Goal: Check status: Check status

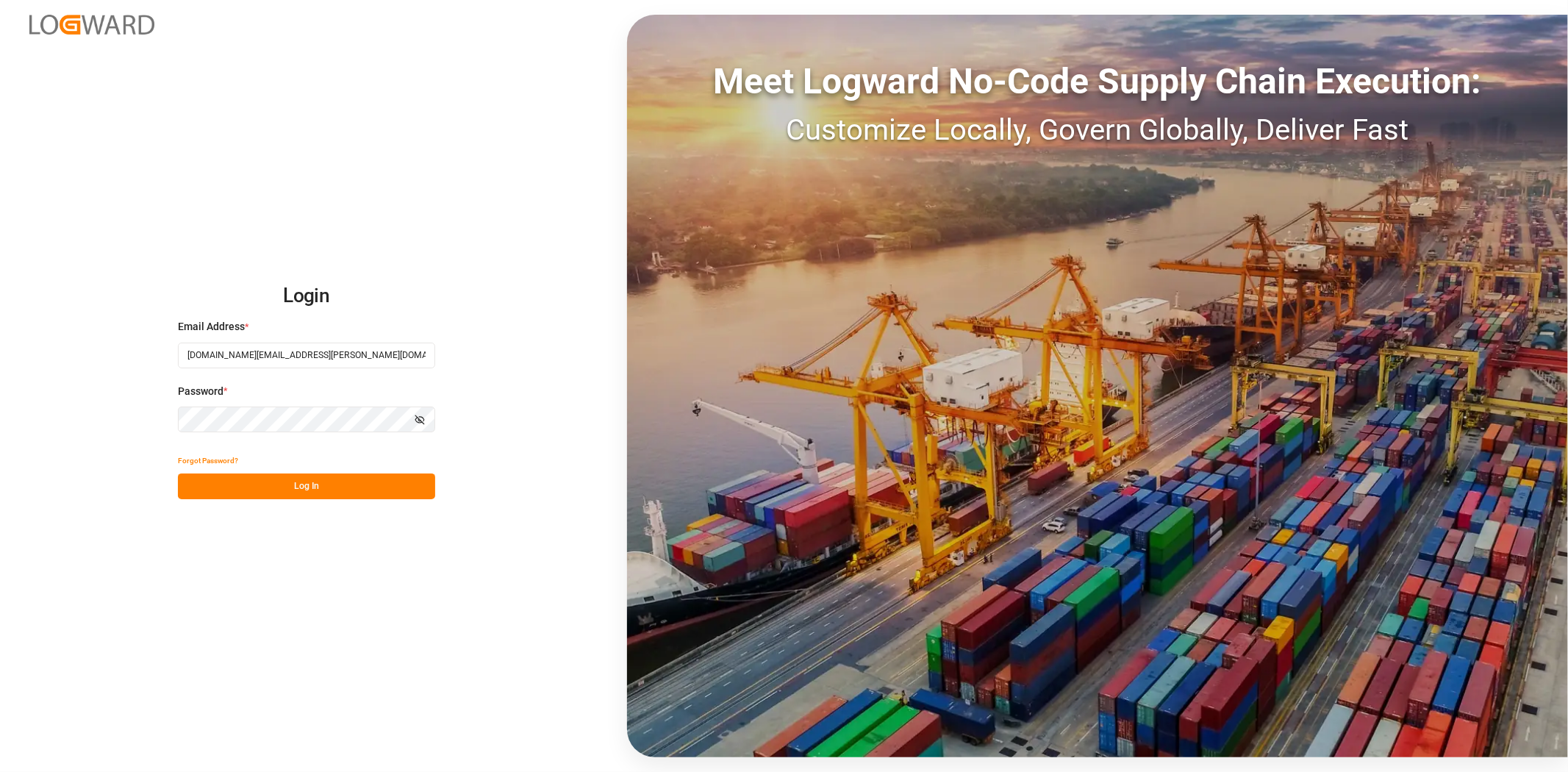
click at [365, 490] on button "Log In" at bounding box center [306, 487] width 257 height 26
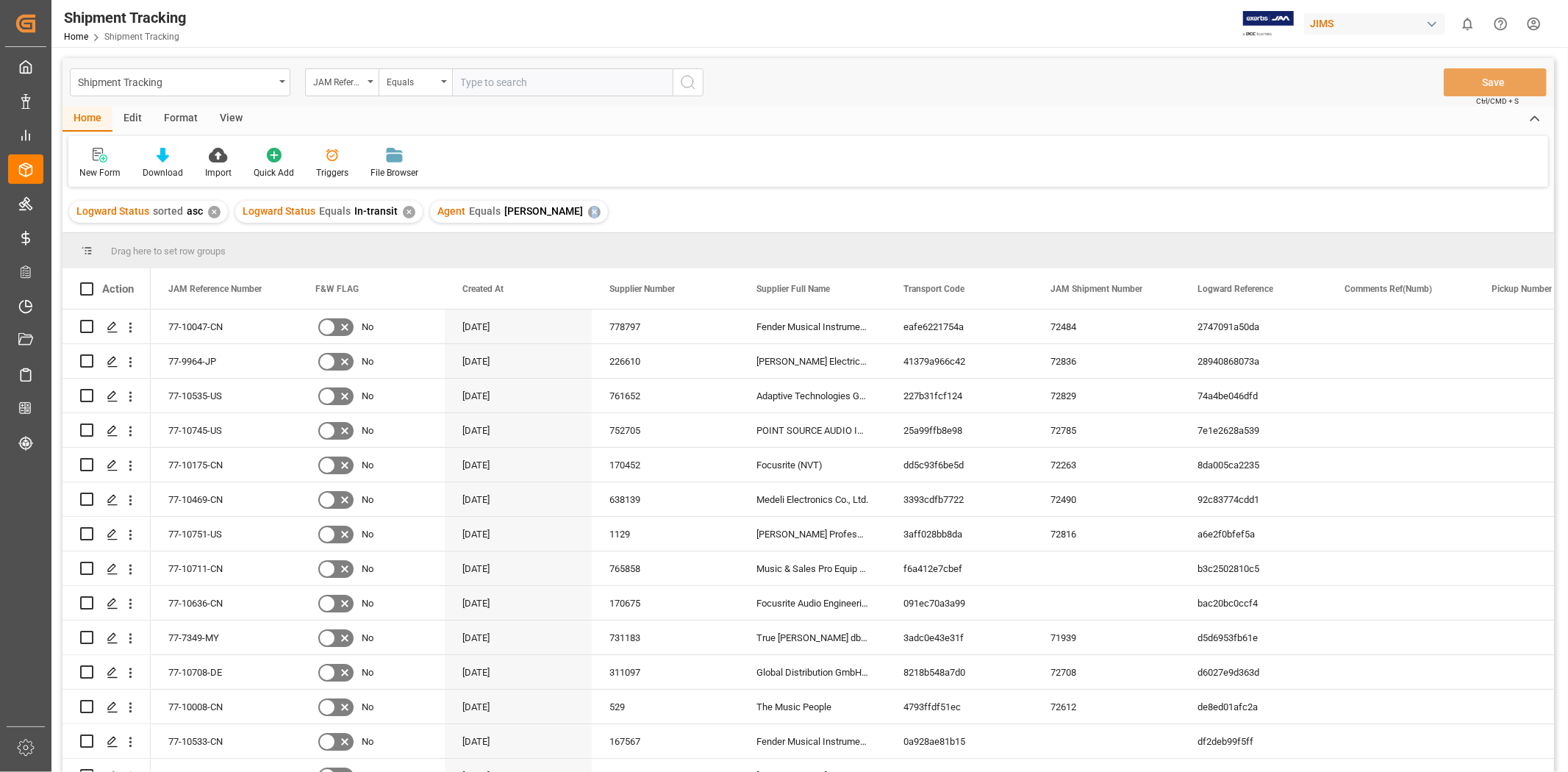
click at [588, 213] on div "✕" at bounding box center [594, 212] width 12 height 12
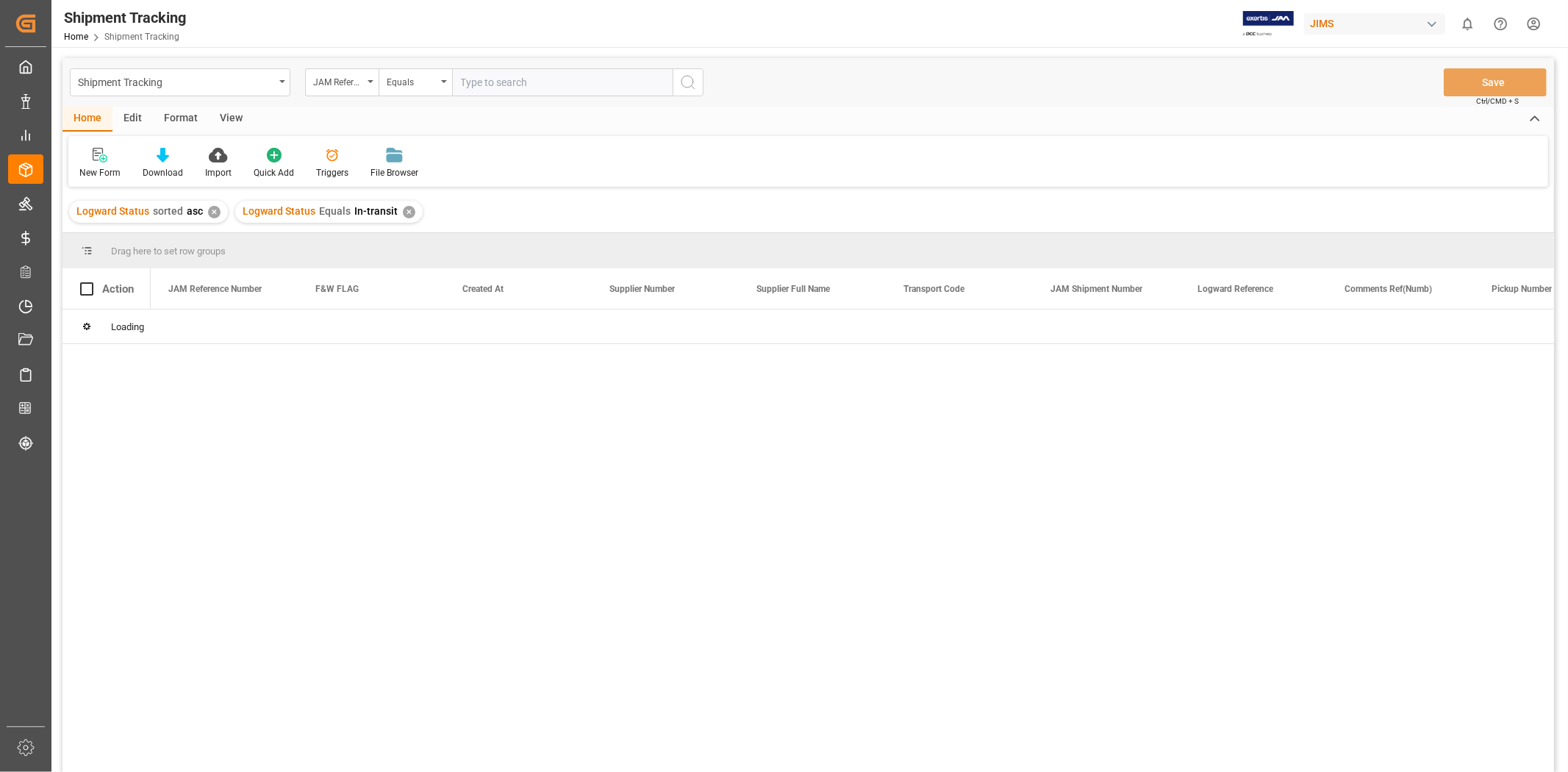
click at [404, 213] on div "✕" at bounding box center [409, 212] width 12 height 12
click at [215, 217] on div "✕" at bounding box center [214, 212] width 12 height 12
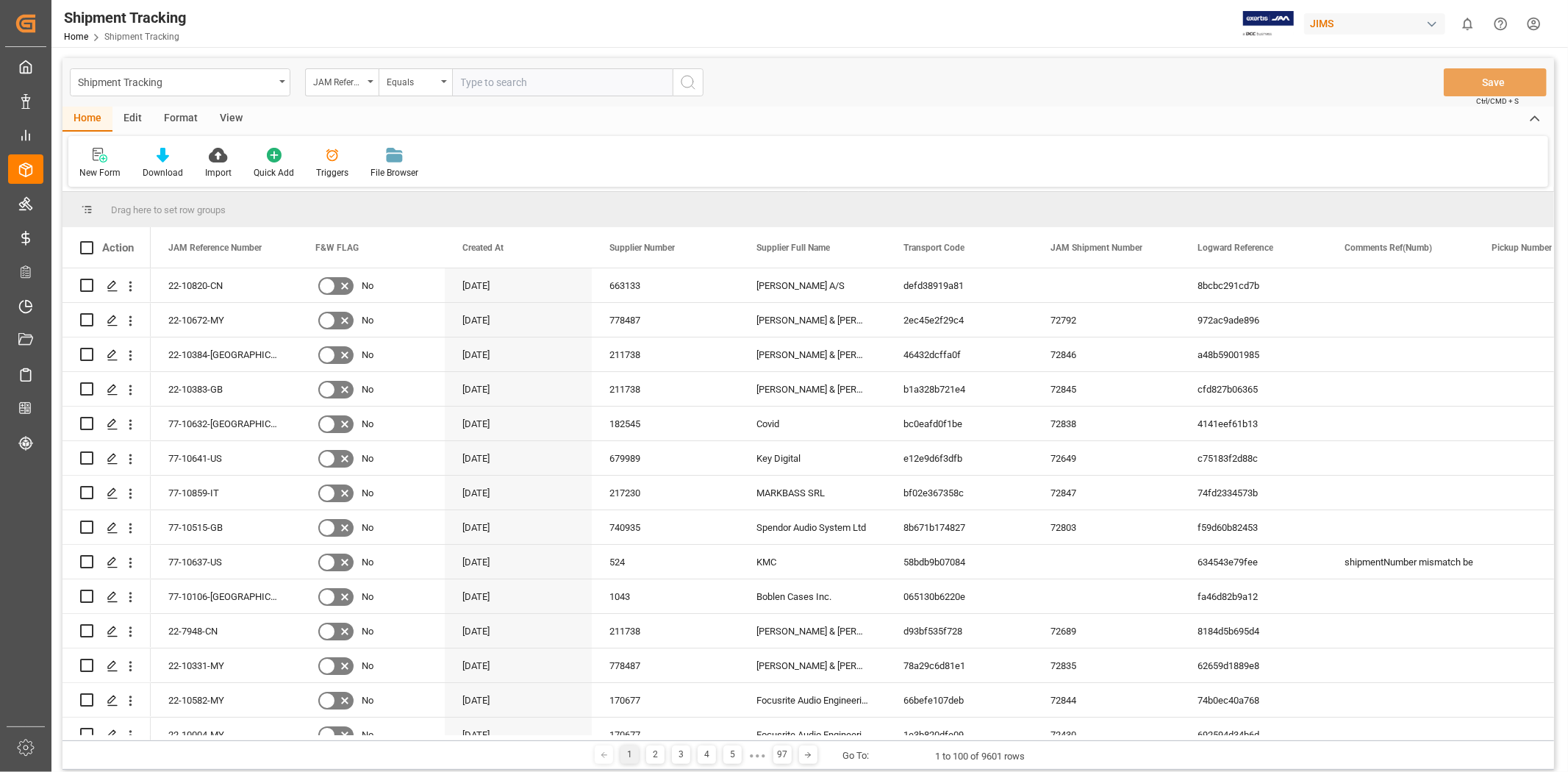
click at [1088, 167] on div "New Form Download Import Quick Add Triggers File Browser" at bounding box center [808, 161] width 1480 height 51
click at [1220, 438] on div "4141eef61b13" at bounding box center [1253, 424] width 147 height 34
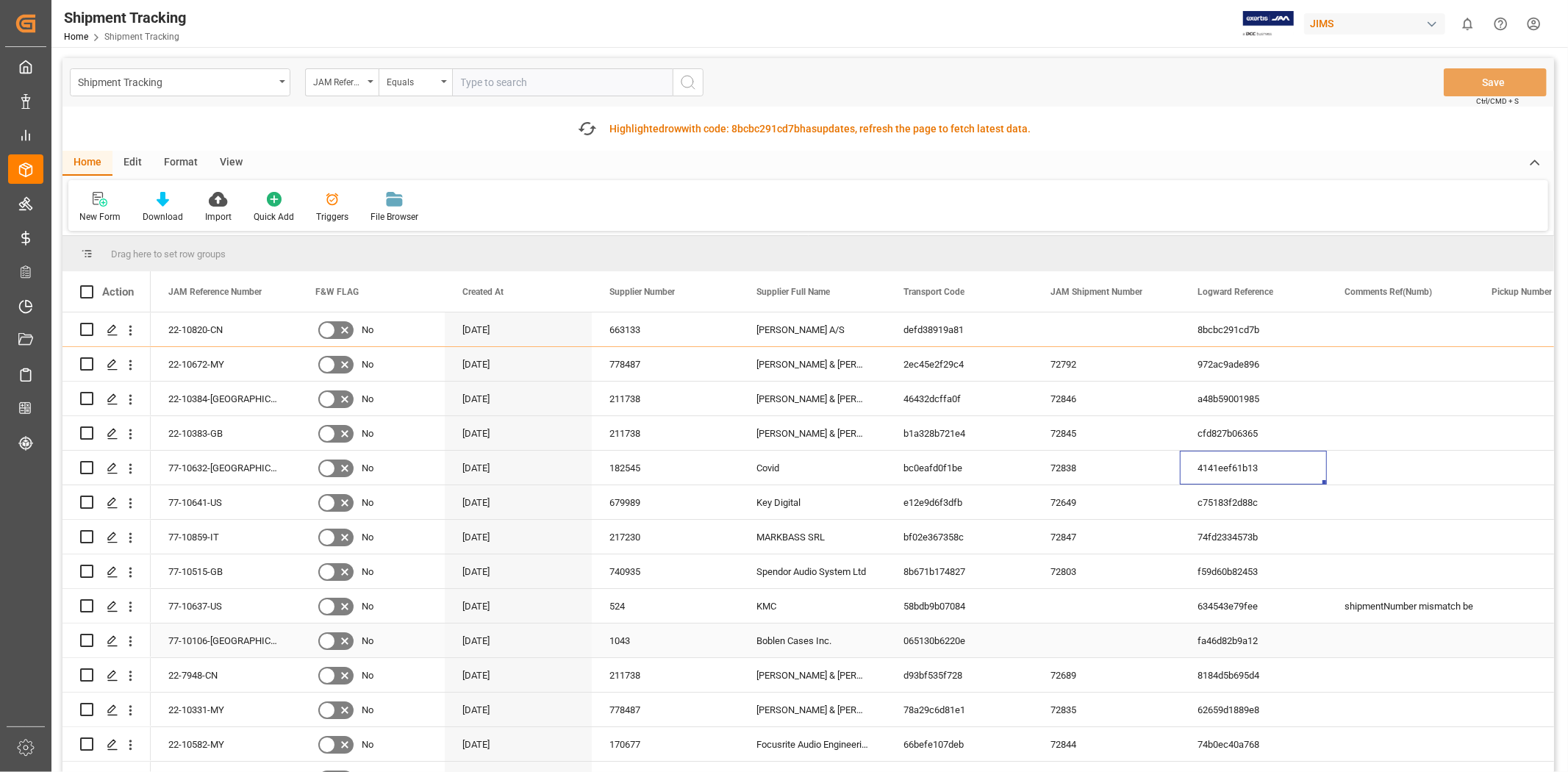
scroll to position [81, 0]
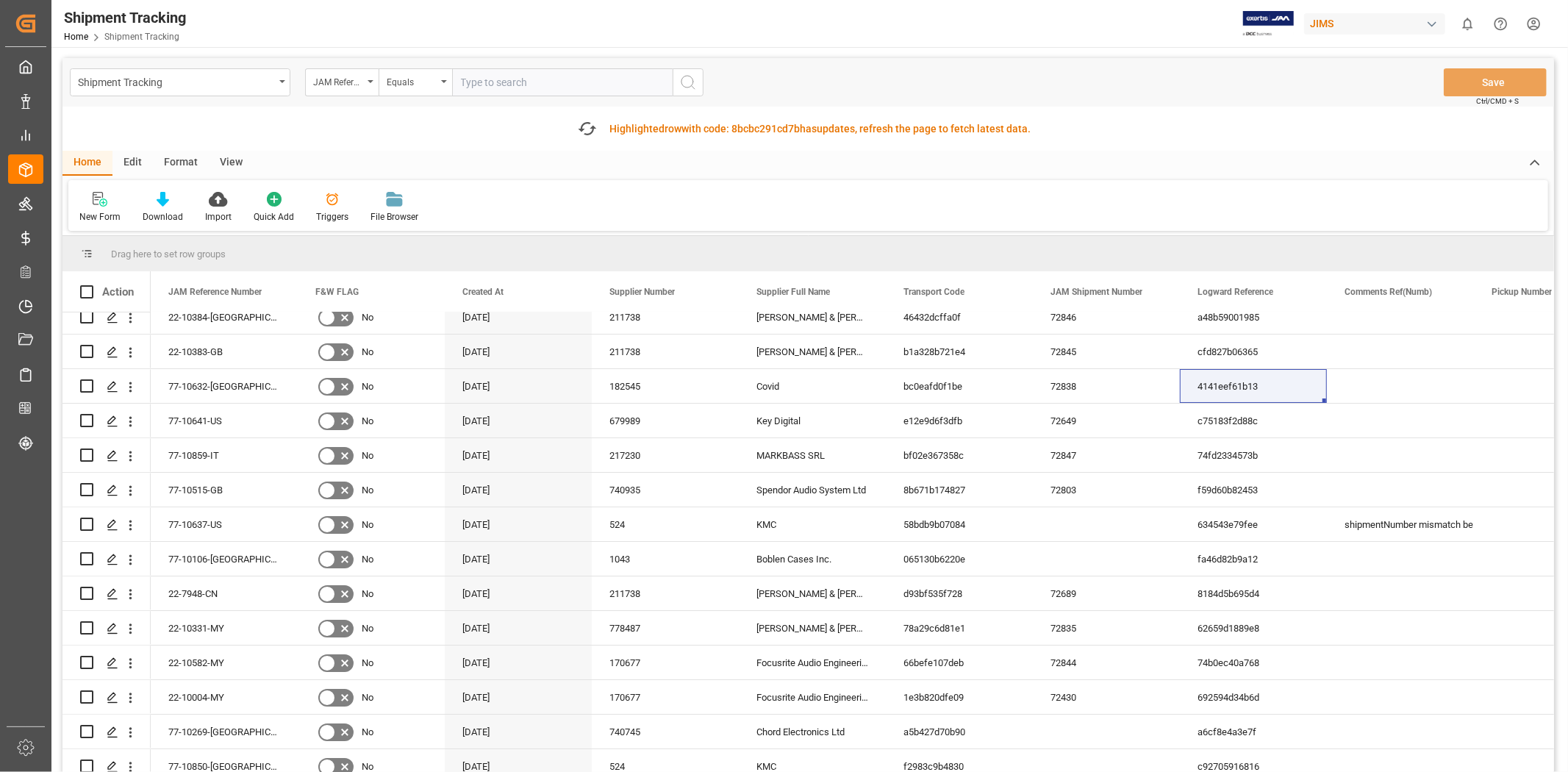
click at [649, 215] on div "New Form Download Import Quick Add Triggers File Browser" at bounding box center [808, 206] width 1480 height 51
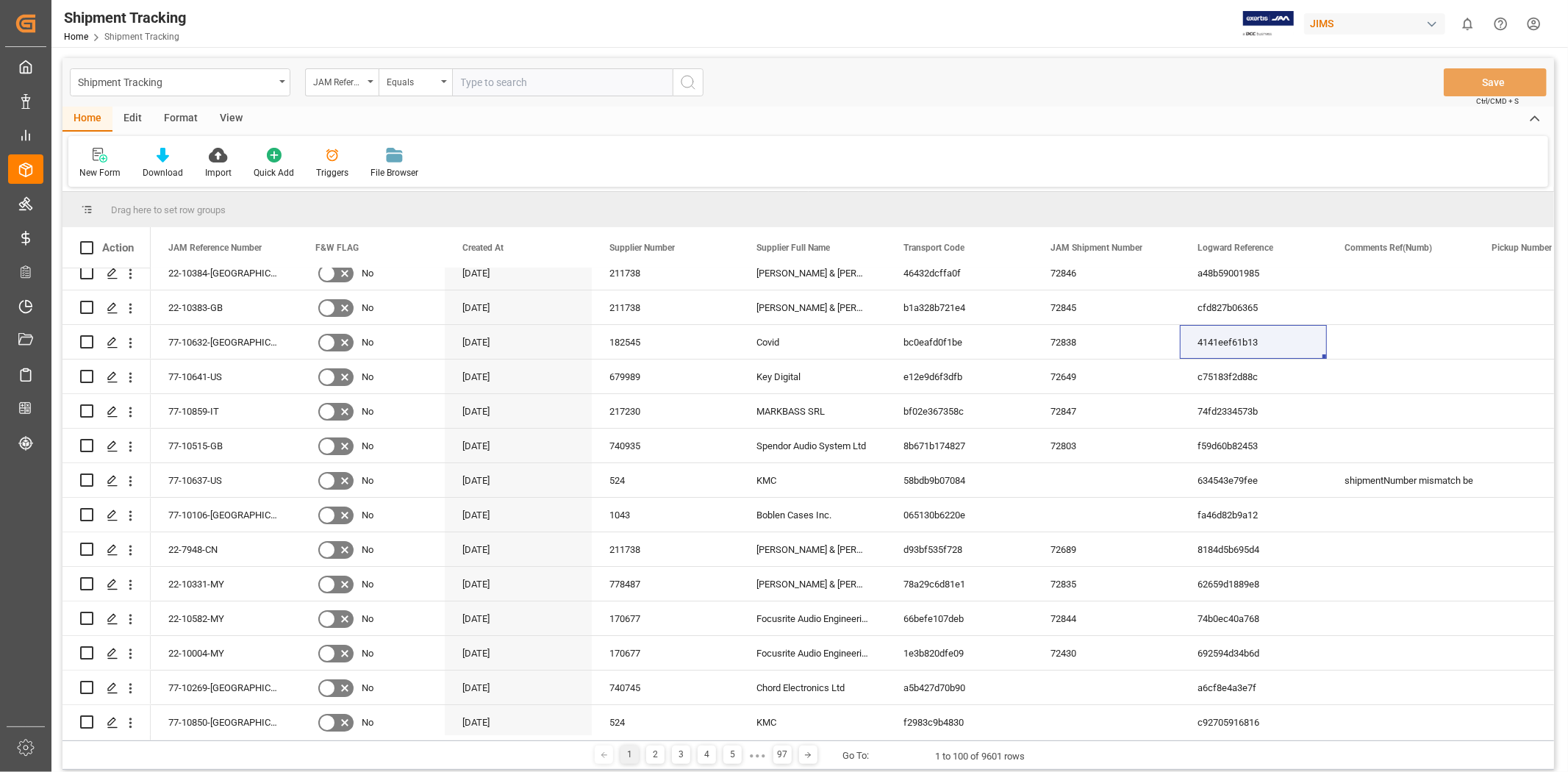
click at [688, 165] on div "New Form Download Import Quick Add Triggers File Browser" at bounding box center [808, 161] width 1480 height 51
click at [797, 157] on div "New Form Download Import Quick Add Triggers File Browser" at bounding box center [808, 161] width 1480 height 51
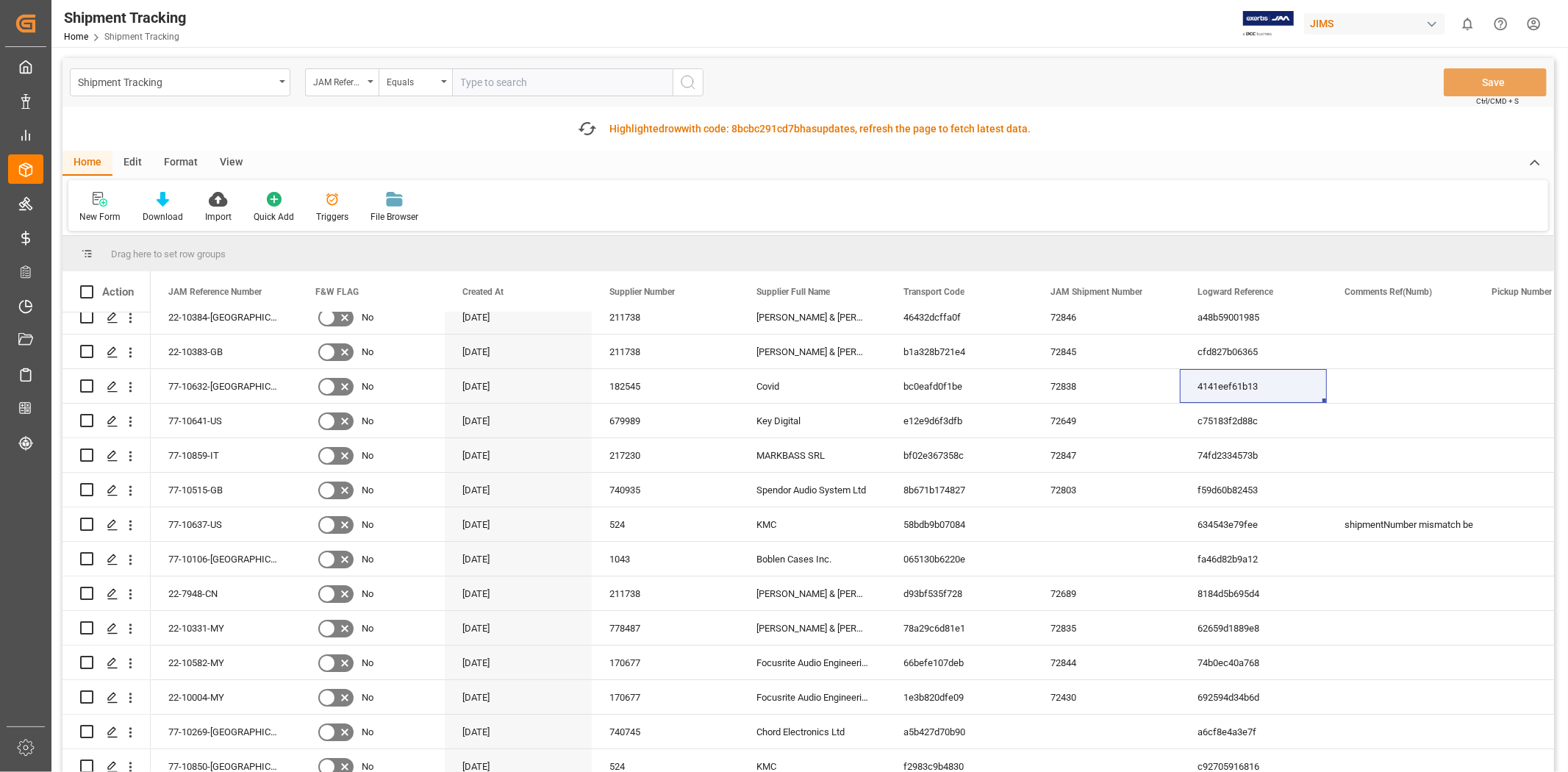
click at [1050, 193] on div "New Form Download Import Quick Add Triggers File Browser" at bounding box center [808, 206] width 1480 height 51
click at [583, 130] on icon "button" at bounding box center [587, 128] width 24 height 24
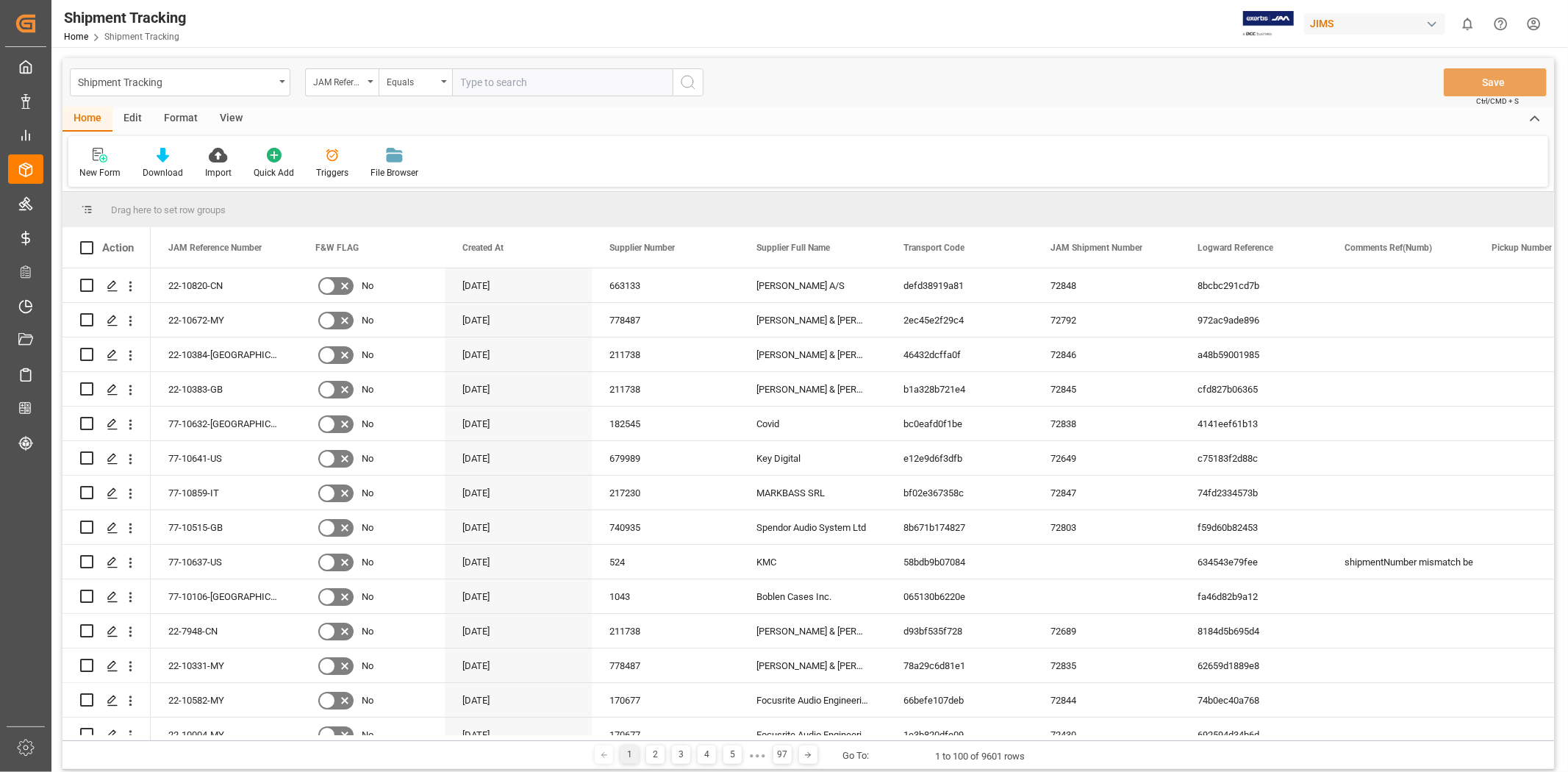
click at [809, 163] on div "New Form Download Import Quick Add Triggers File Browser" at bounding box center [808, 161] width 1480 height 51
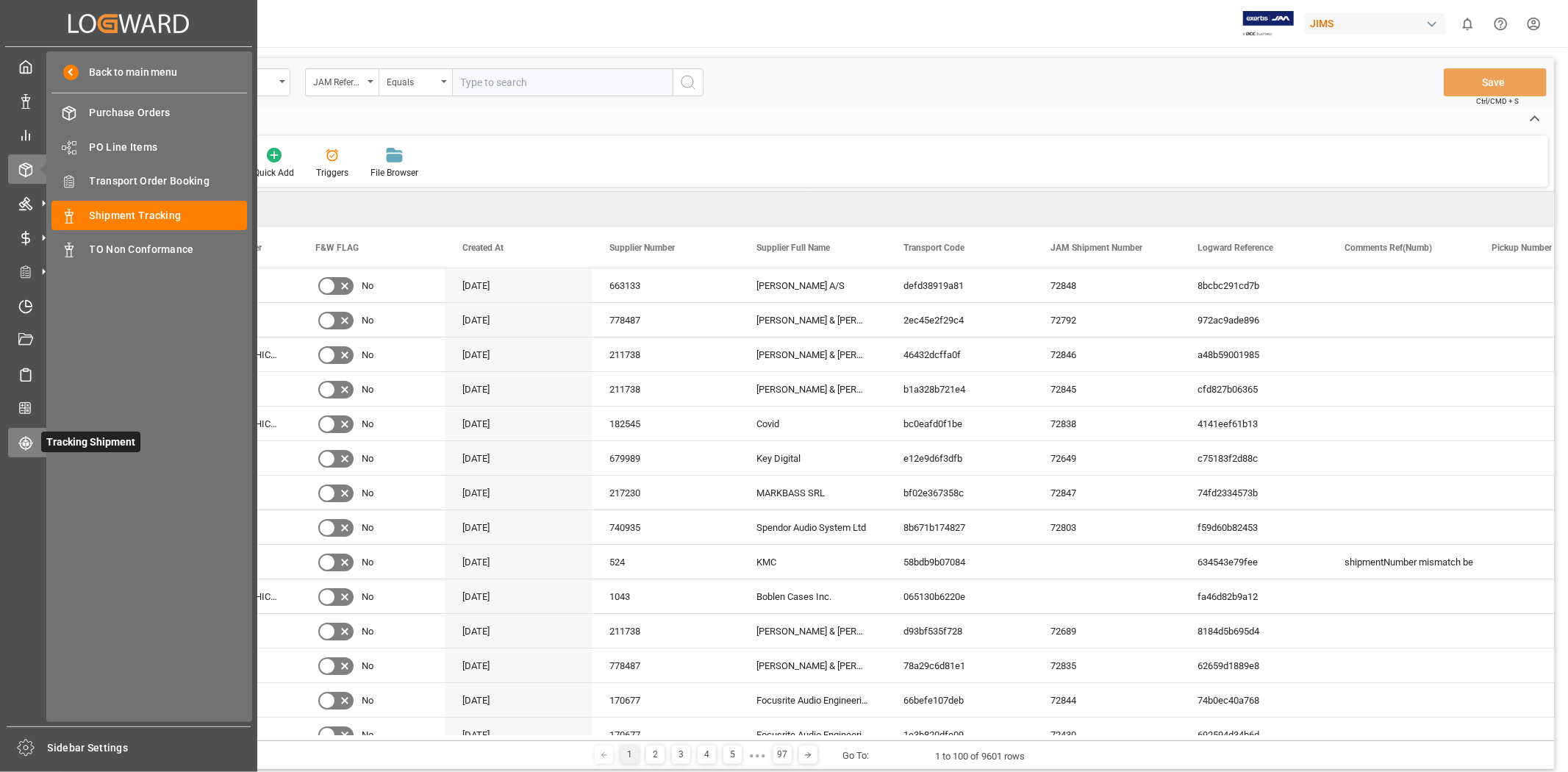
click at [29, 443] on icon at bounding box center [25, 443] width 15 height 15
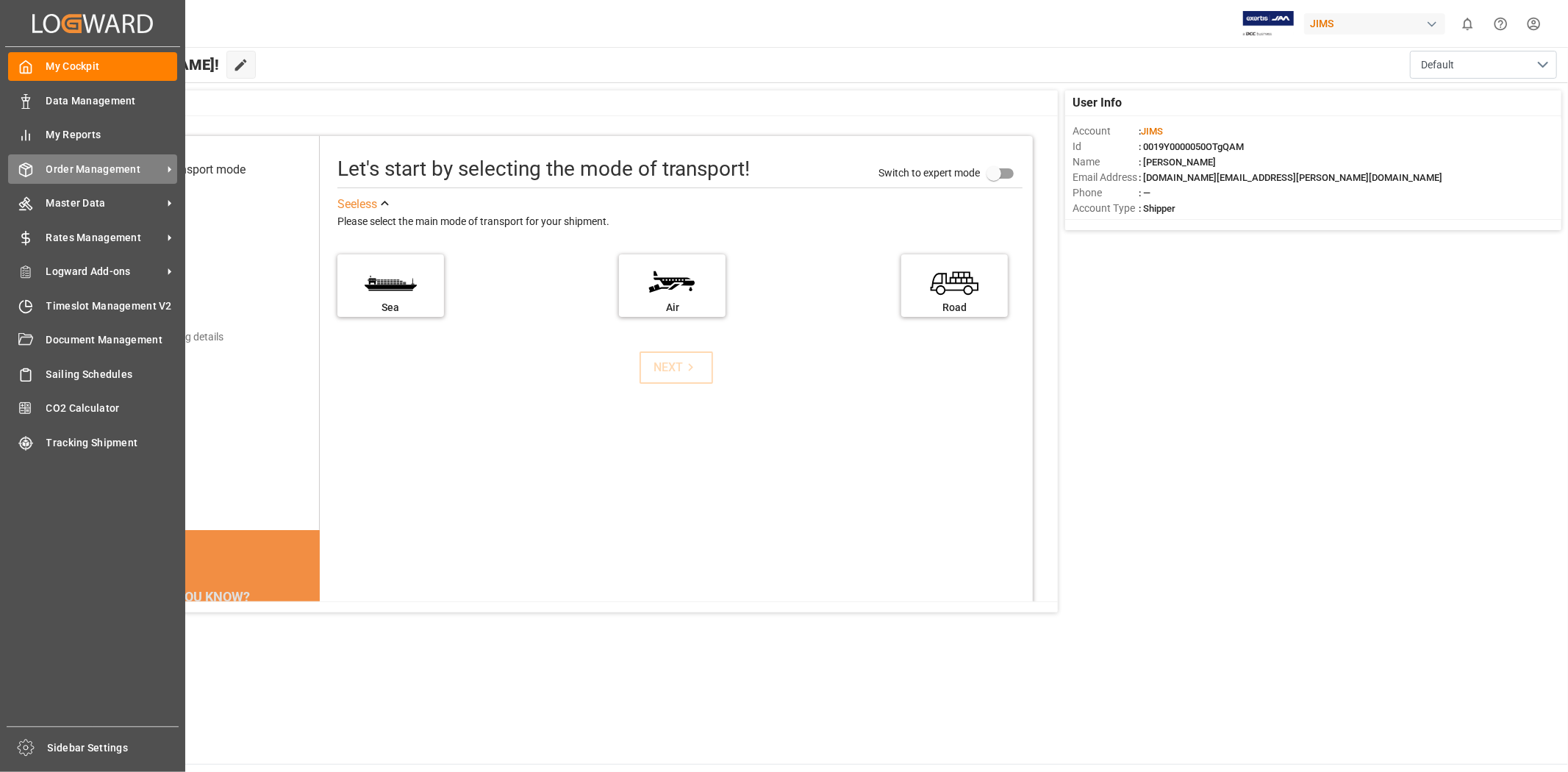
click at [84, 166] on span "Order Management" at bounding box center [104, 170] width 116 height 15
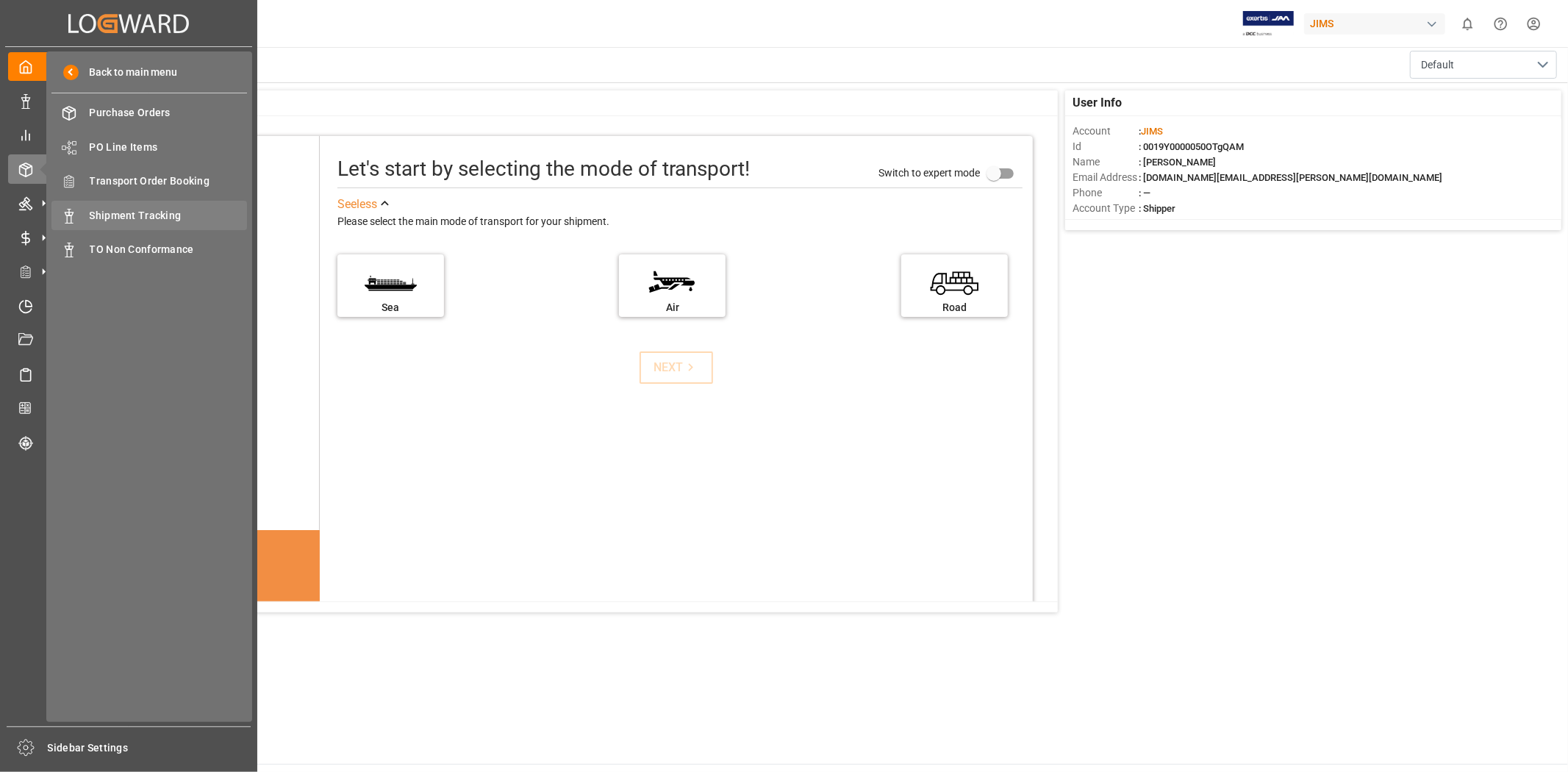
click at [118, 204] on div "Shipment Tracking Shipment Tracking" at bounding box center [149, 214] width 196 height 28
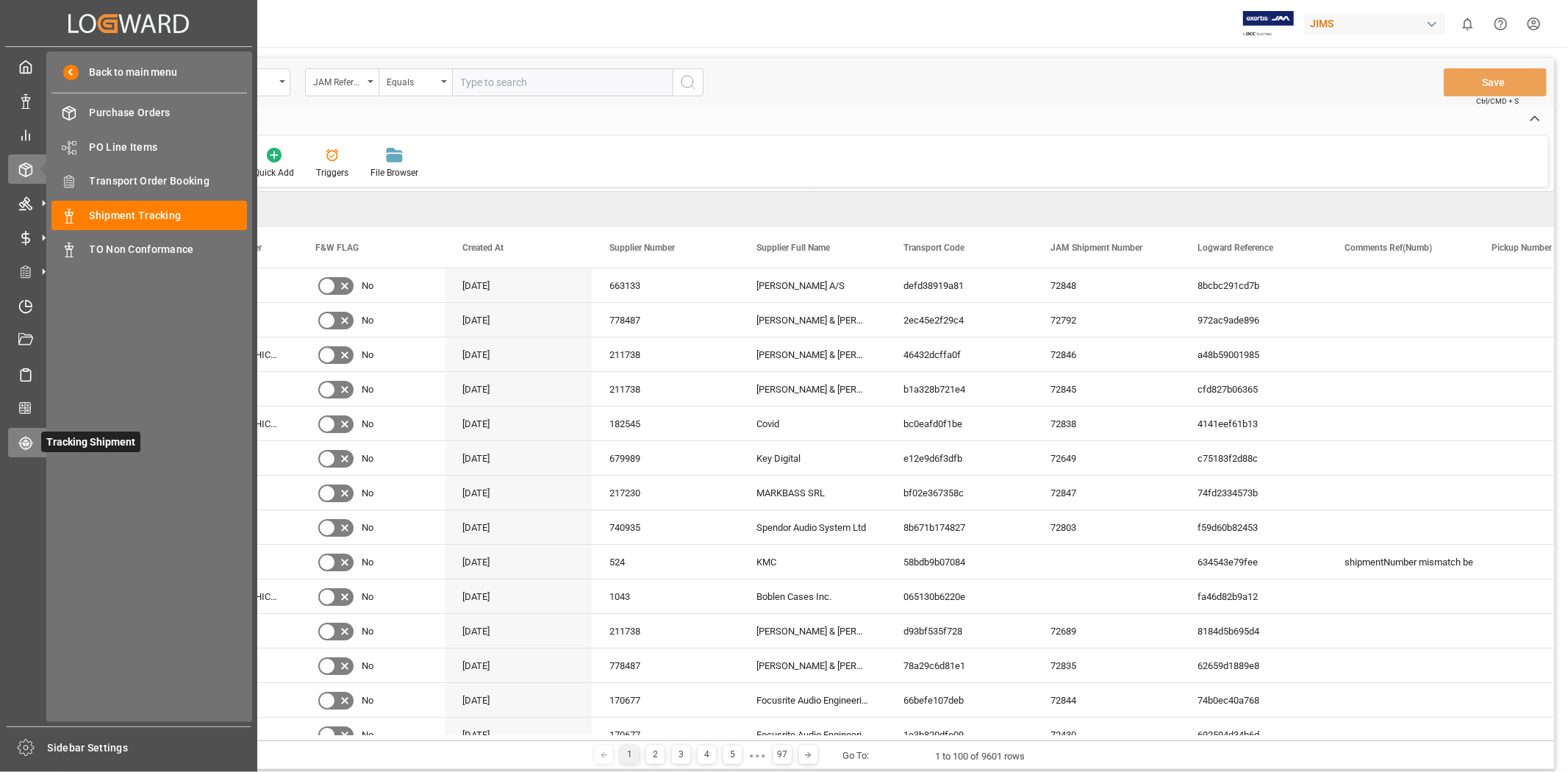
click at [32, 444] on icon at bounding box center [25, 443] width 15 height 15
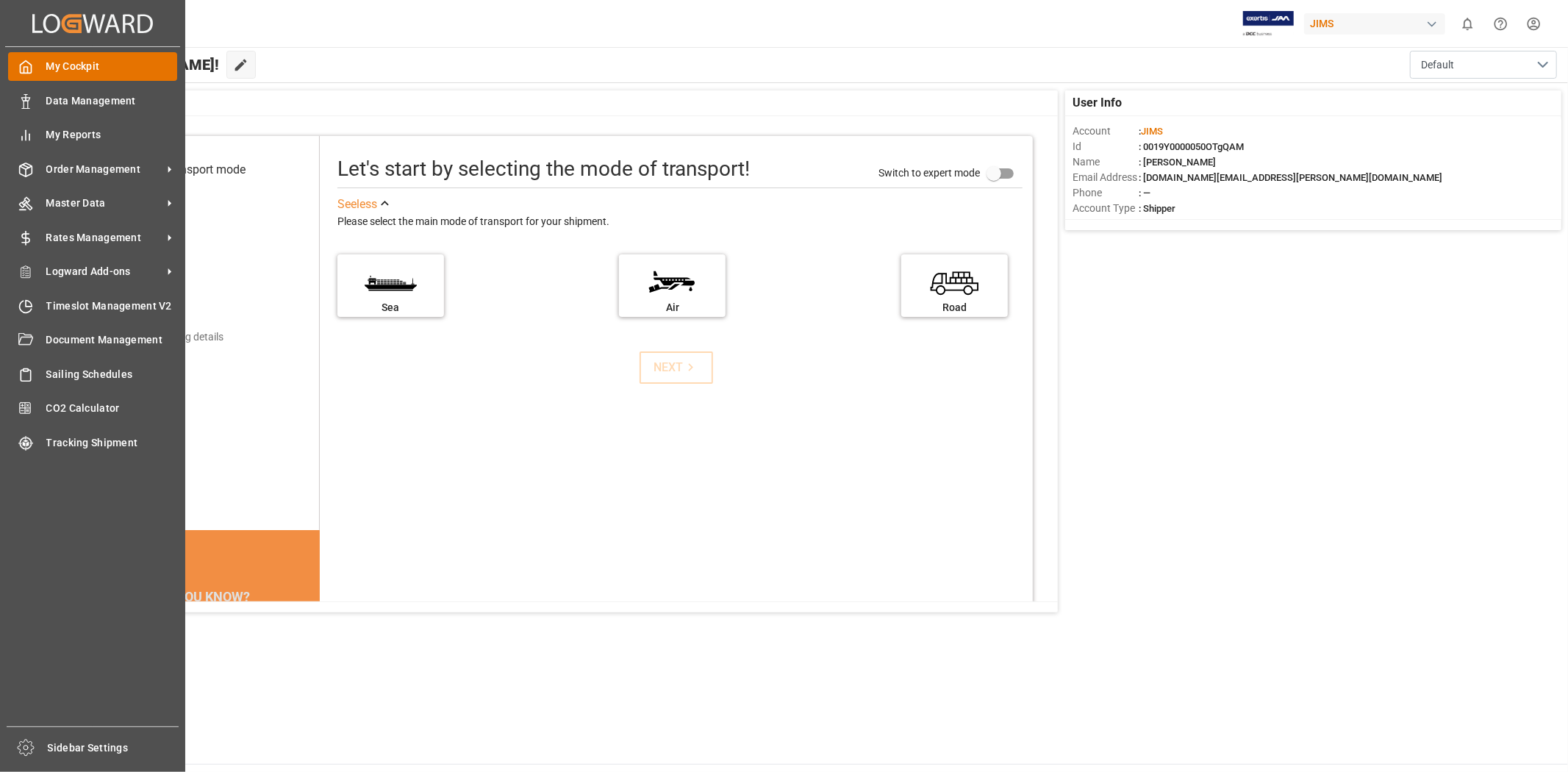
click at [78, 68] on span "My Cockpit" at bounding box center [111, 67] width 131 height 15
click at [93, 107] on span "Data Management" at bounding box center [111, 101] width 131 height 15
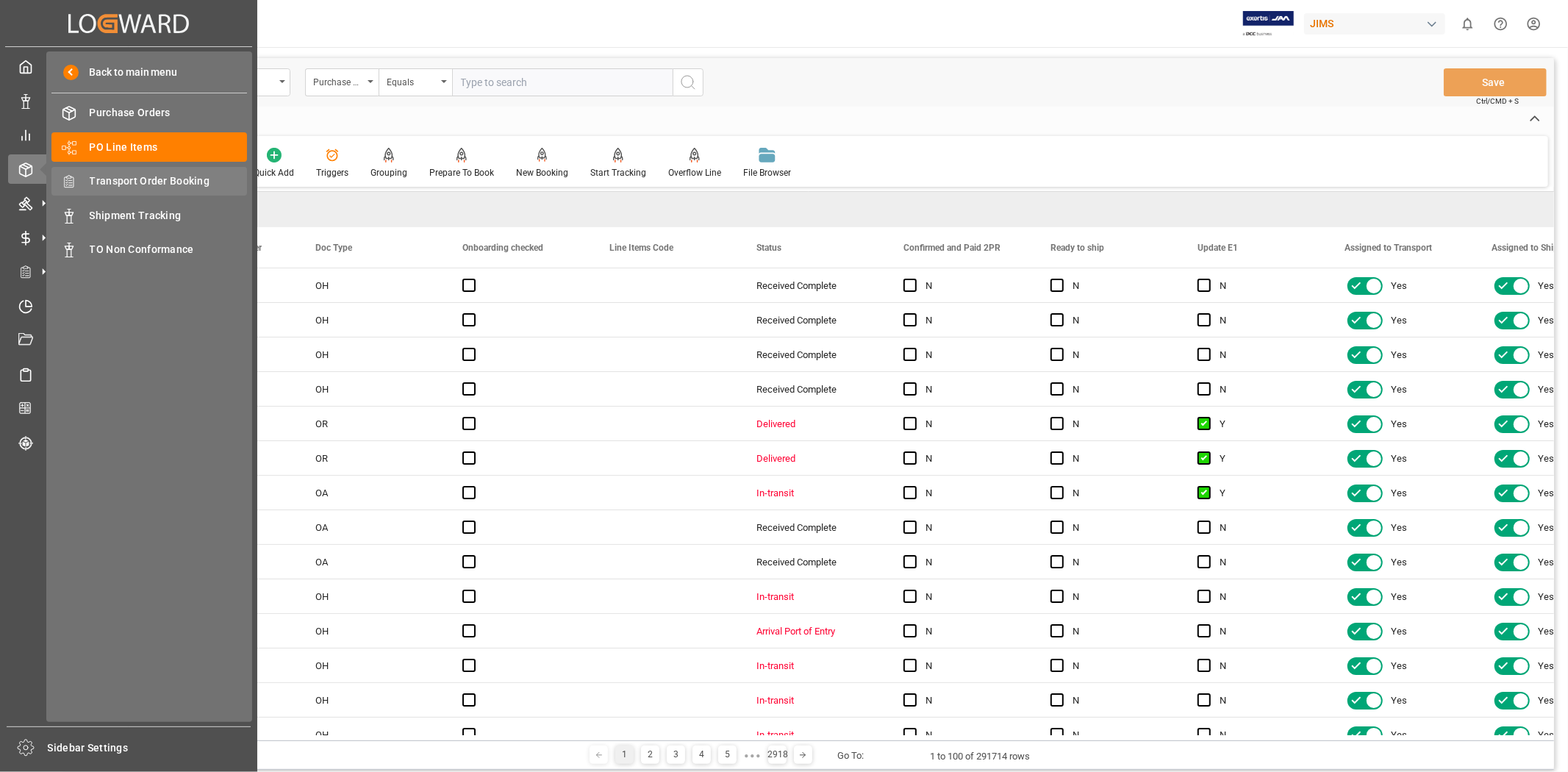
click at [137, 183] on span "Transport Order Booking" at bounding box center [169, 181] width 158 height 15
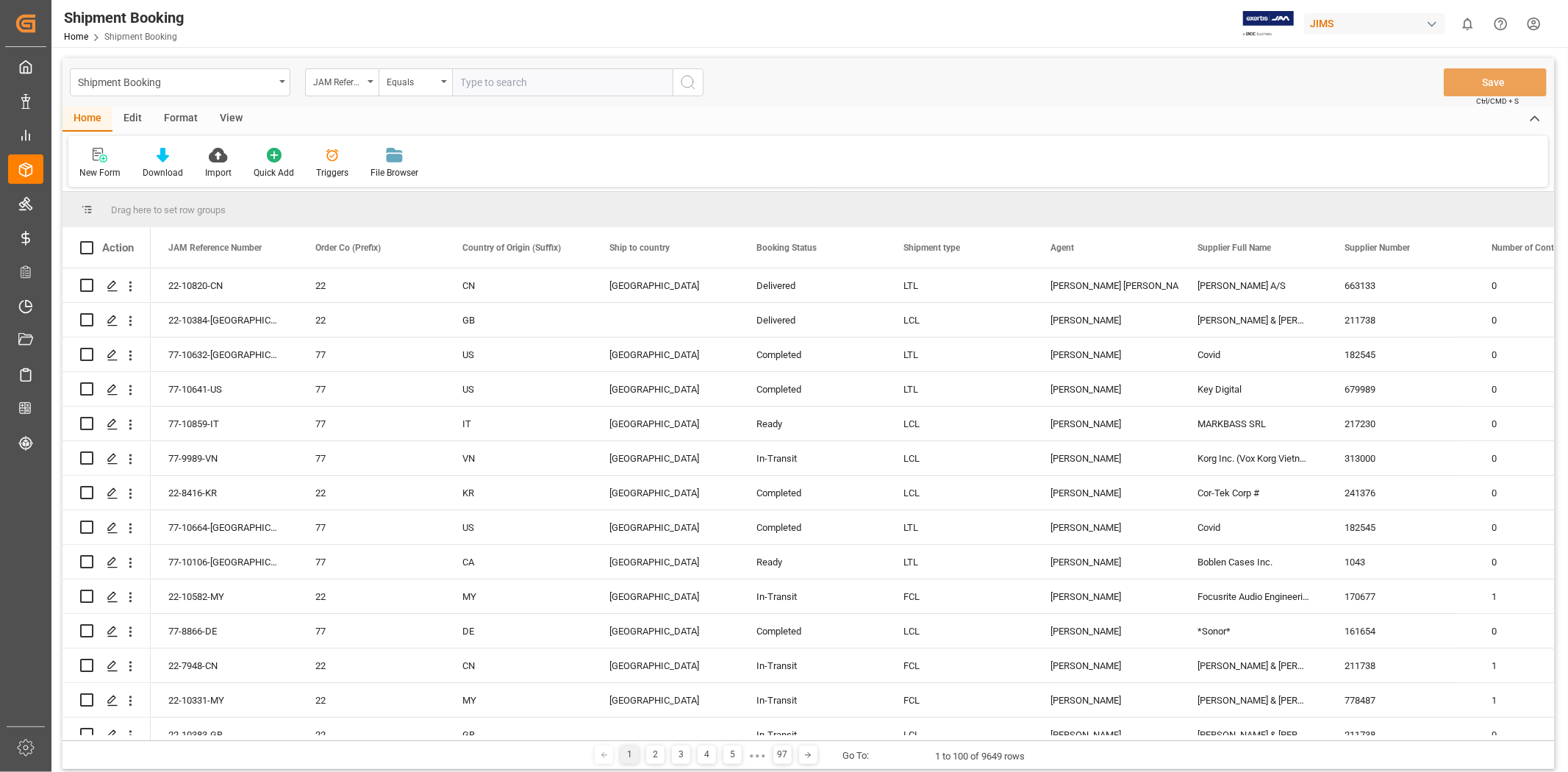
click at [647, 164] on div "New Form Download Import Quick Add Triggers File Browser" at bounding box center [808, 161] width 1480 height 51
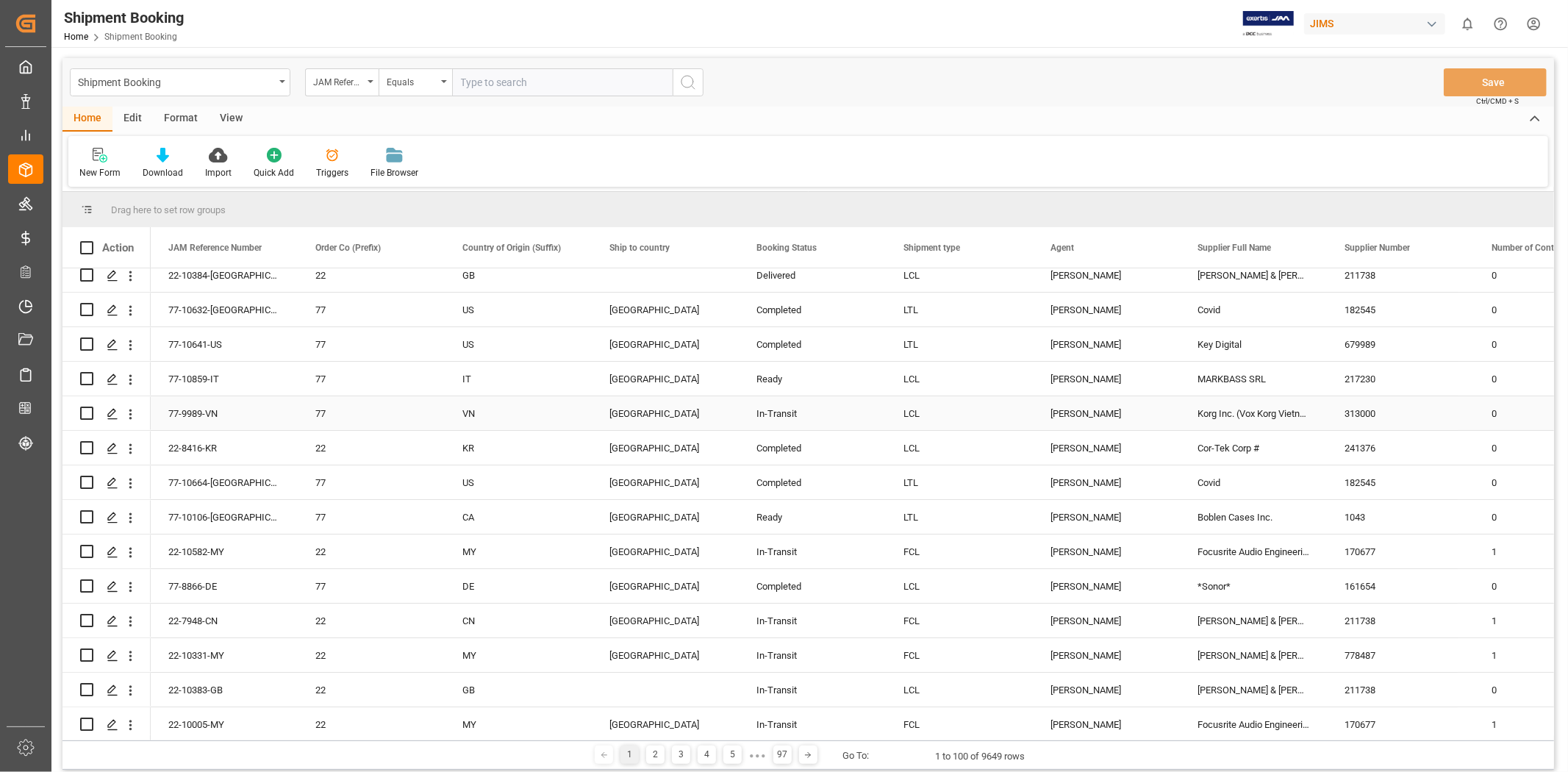
scroll to position [81, 0]
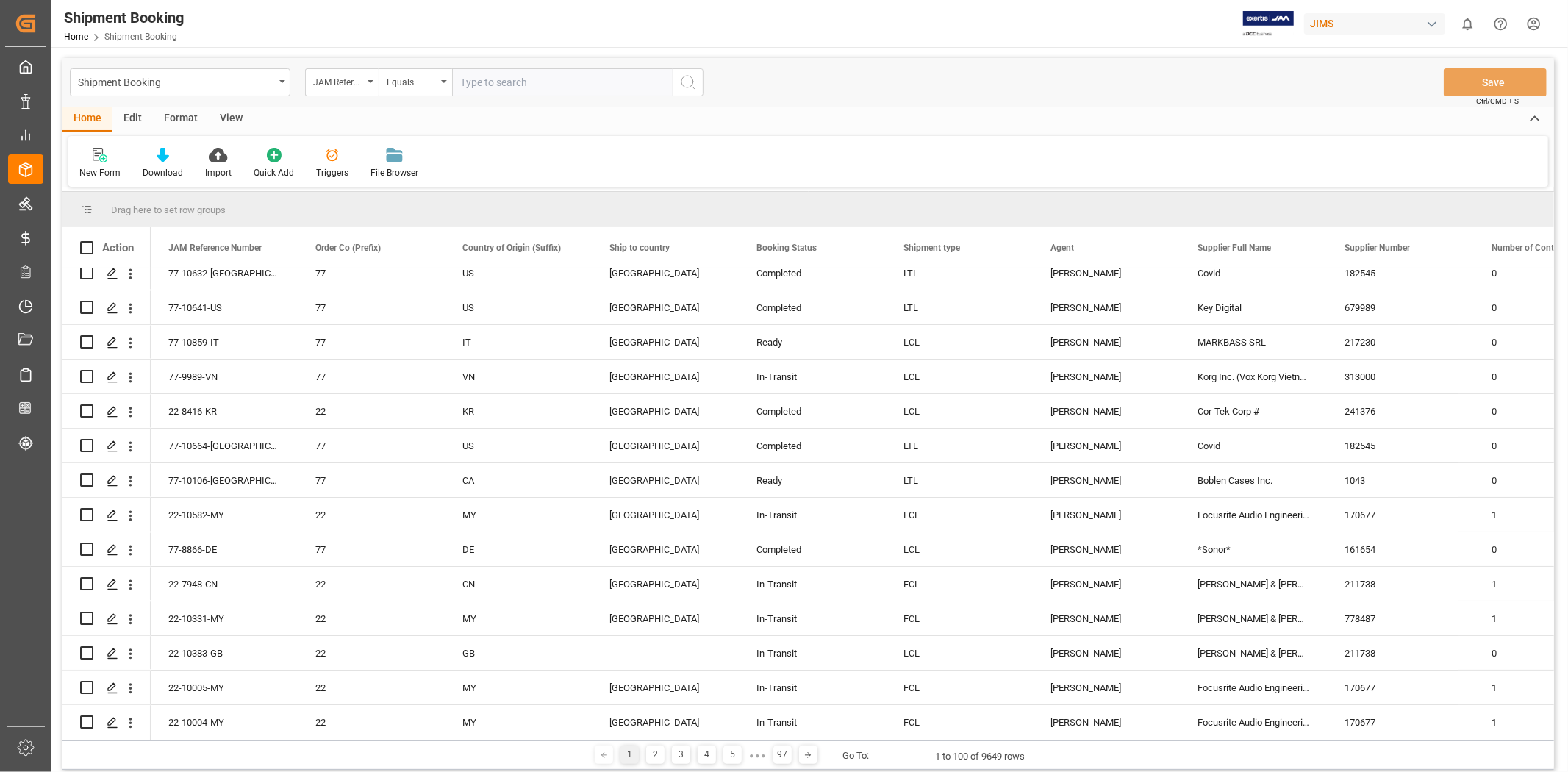
drag, startPoint x: 1554, startPoint y: 308, endPoint x: 1553, endPoint y: 252, distance: 56.0
click at [1553, 252] on main "Shipment Booking JAM Reference Number Equals Save Ctrl/CMD + S Home Edit Format…" at bounding box center [808, 417] width 1514 height 717
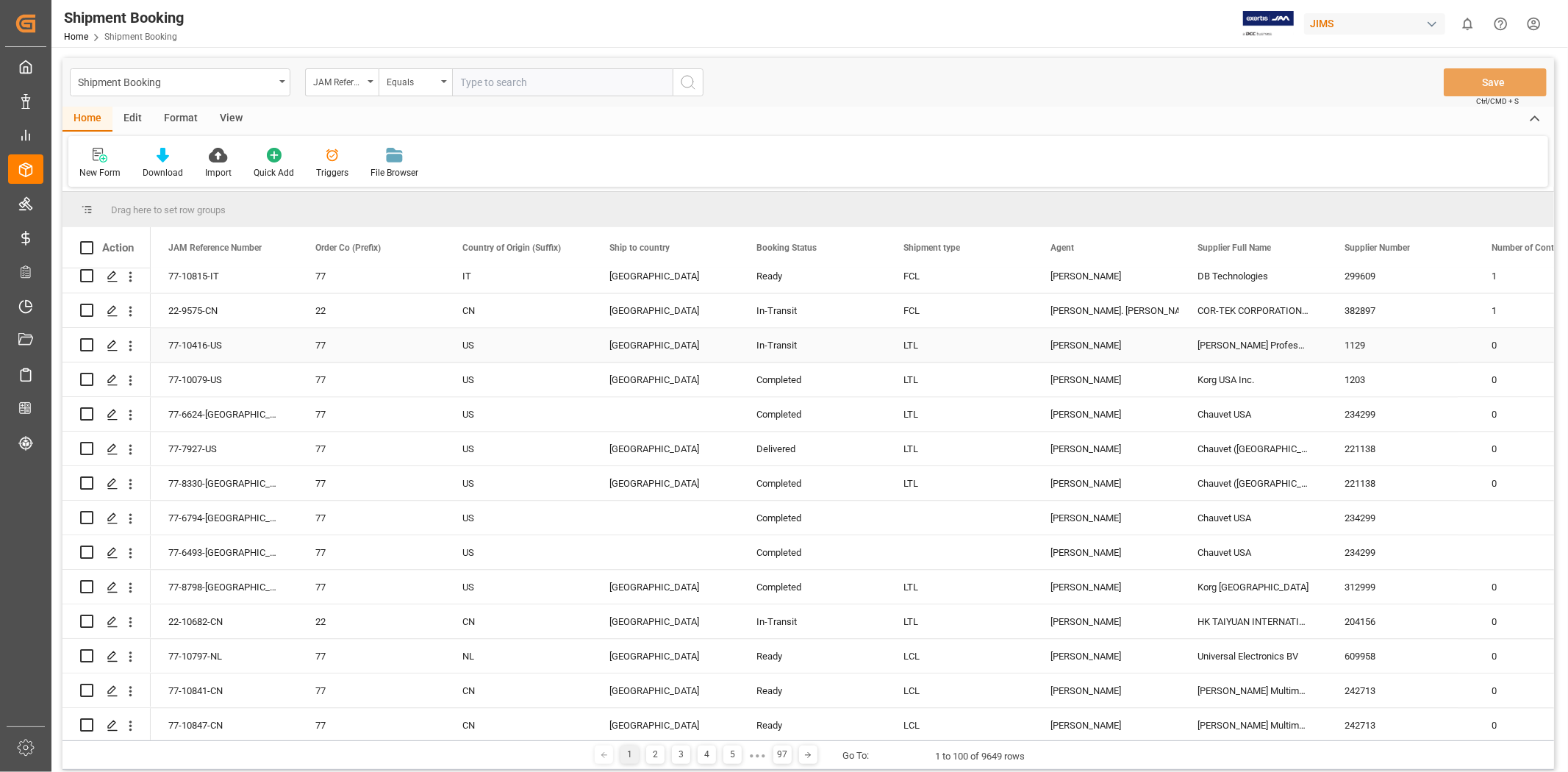
scroll to position [2747, 0]
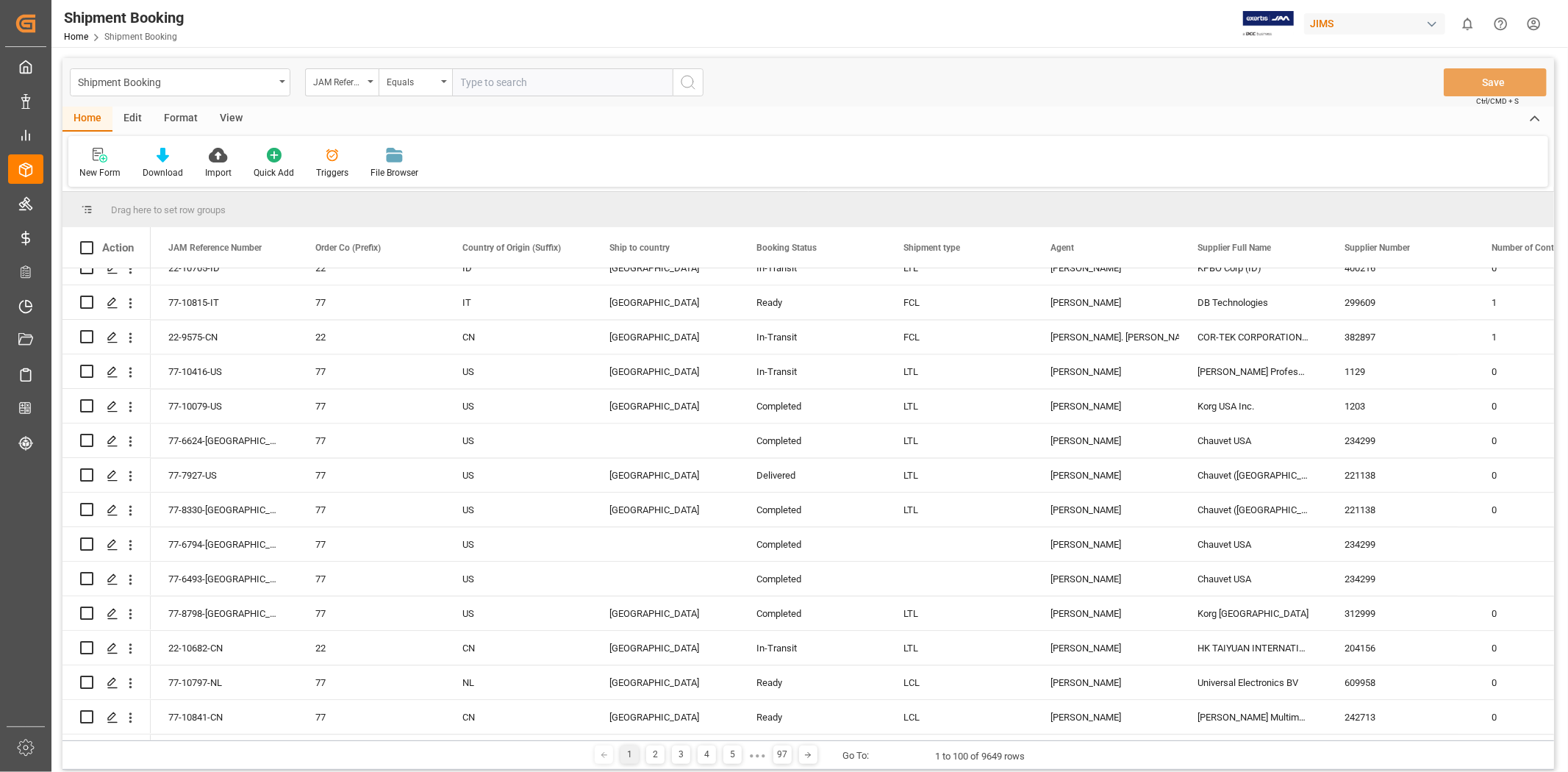
click at [377, 23] on div "Shipment Booking Home Shipment Booking JIMS 0 Notifications Only show unread Al…" at bounding box center [804, 23] width 1527 height 47
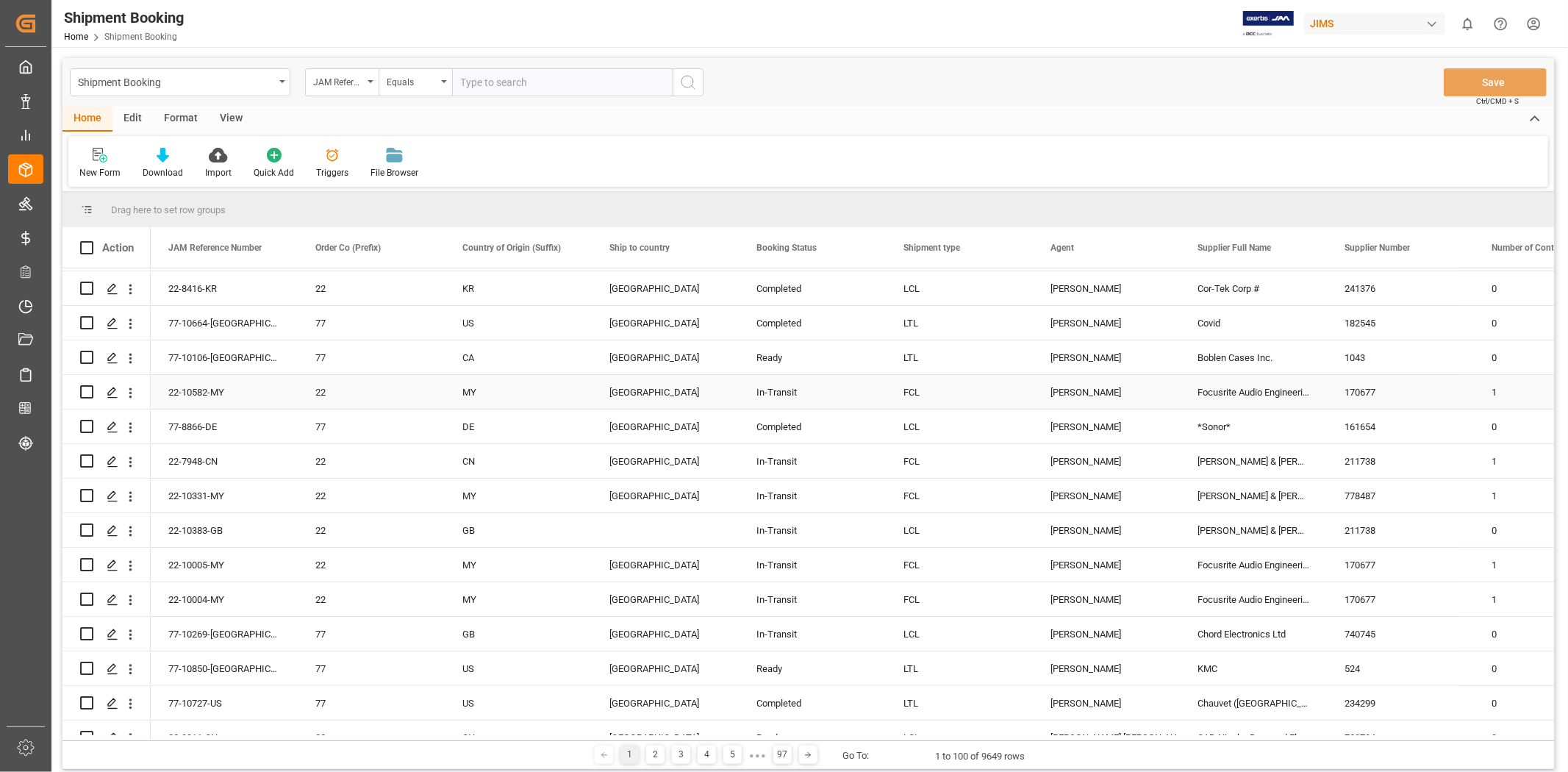
scroll to position [245, 0]
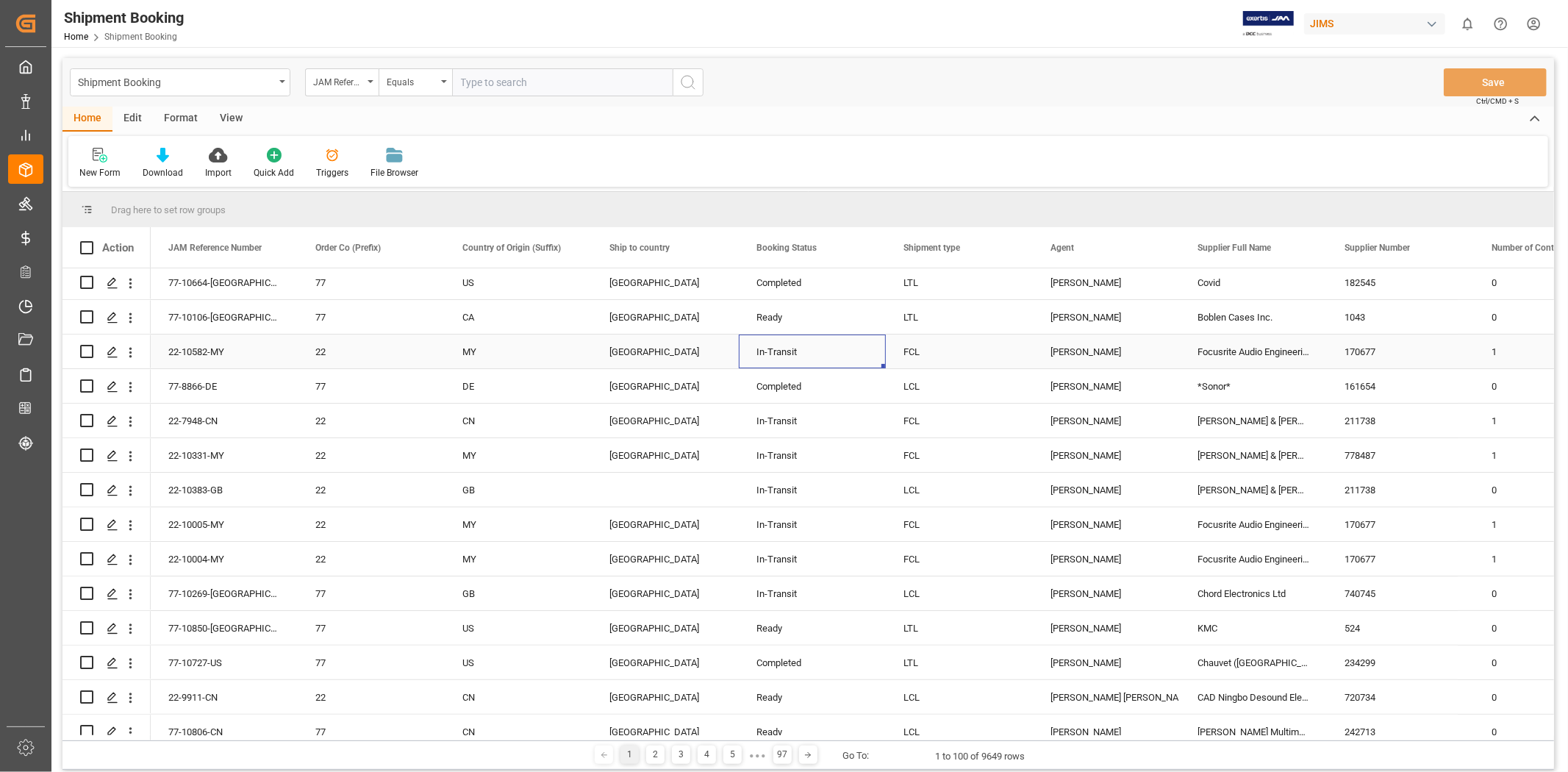
click at [804, 349] on div "In-Transit" at bounding box center [812, 352] width 112 height 34
click at [858, 252] on span at bounding box center [861, 247] width 13 height 13
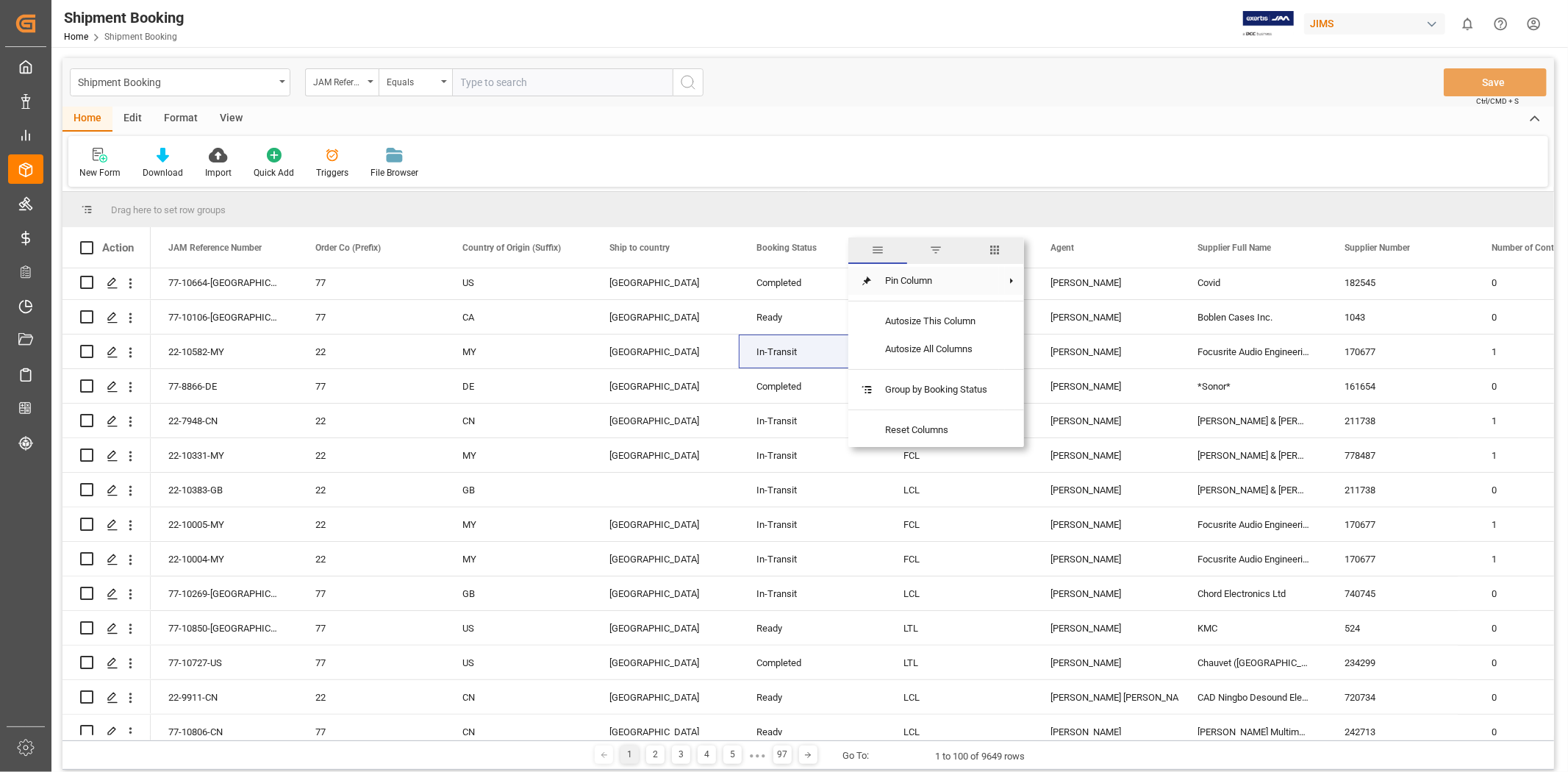
click at [944, 277] on span "Pin Column" at bounding box center [936, 281] width 126 height 28
click at [933, 276] on span "Pin Column" at bounding box center [936, 281] width 126 height 28
click at [938, 245] on span "filter" at bounding box center [936, 249] width 13 height 13
type input "In-Transit"
click at [952, 374] on button "Apply" at bounding box center [947, 372] width 27 height 15
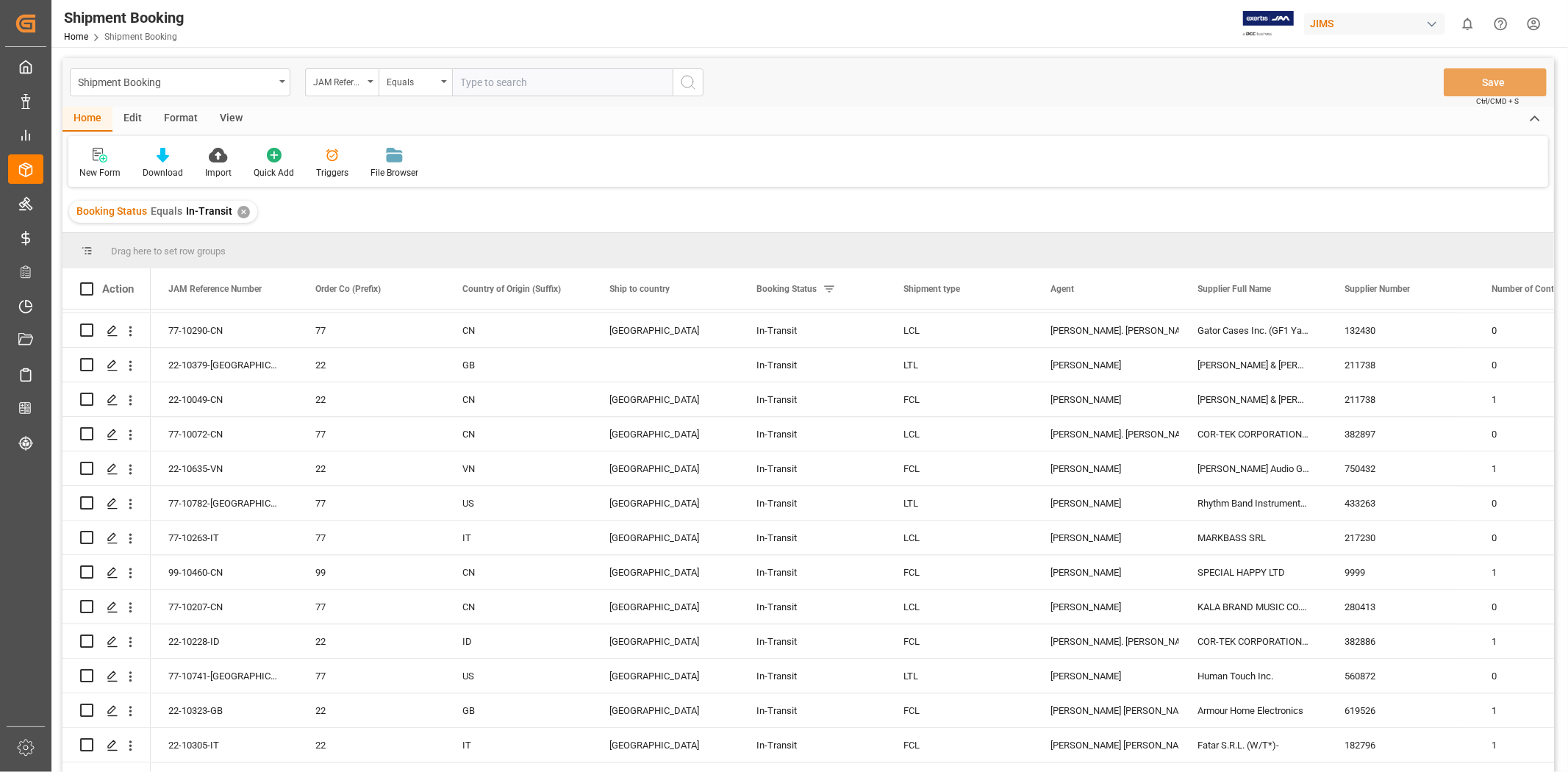
scroll to position [2992, 0]
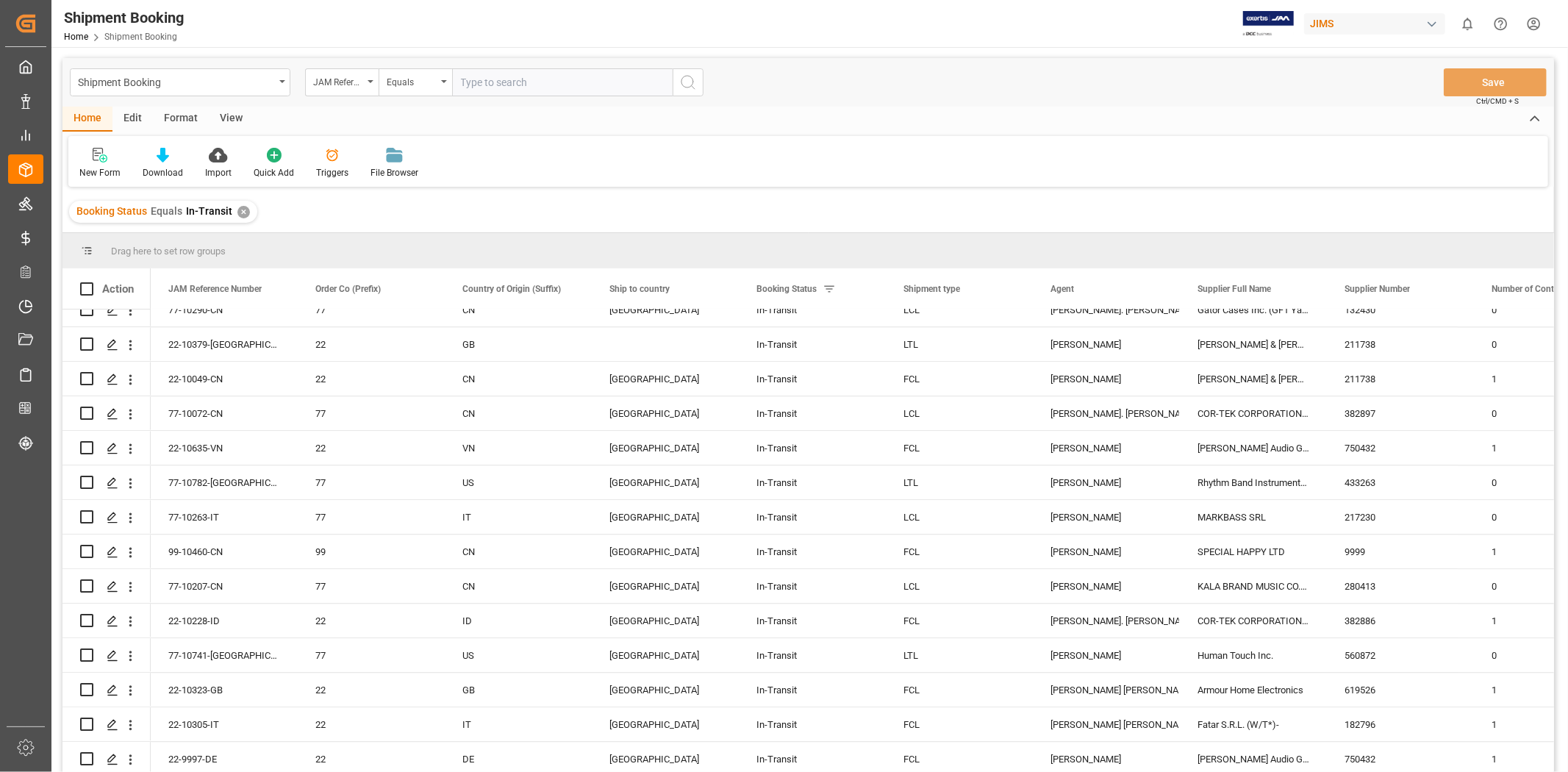
click at [240, 209] on div "✕" at bounding box center [243, 212] width 12 height 12
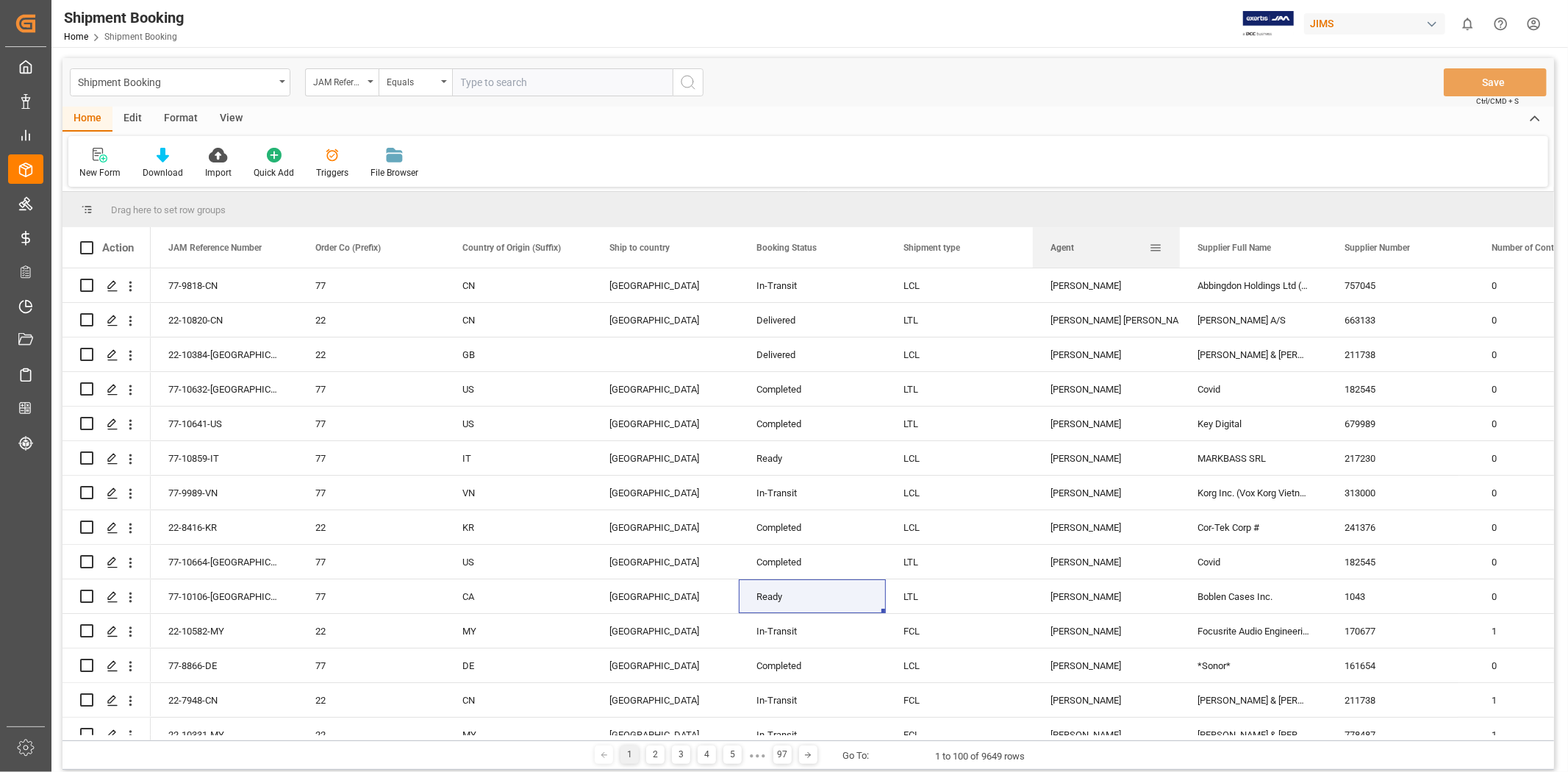
drag, startPoint x: 1054, startPoint y: 246, endPoint x: 1084, endPoint y: 252, distance: 30.6
click at [1084, 252] on div "Agent" at bounding box center [1100, 247] width 98 height 41
drag, startPoint x: 1066, startPoint y: 253, endPoint x: 813, endPoint y: 206, distance: 257.3
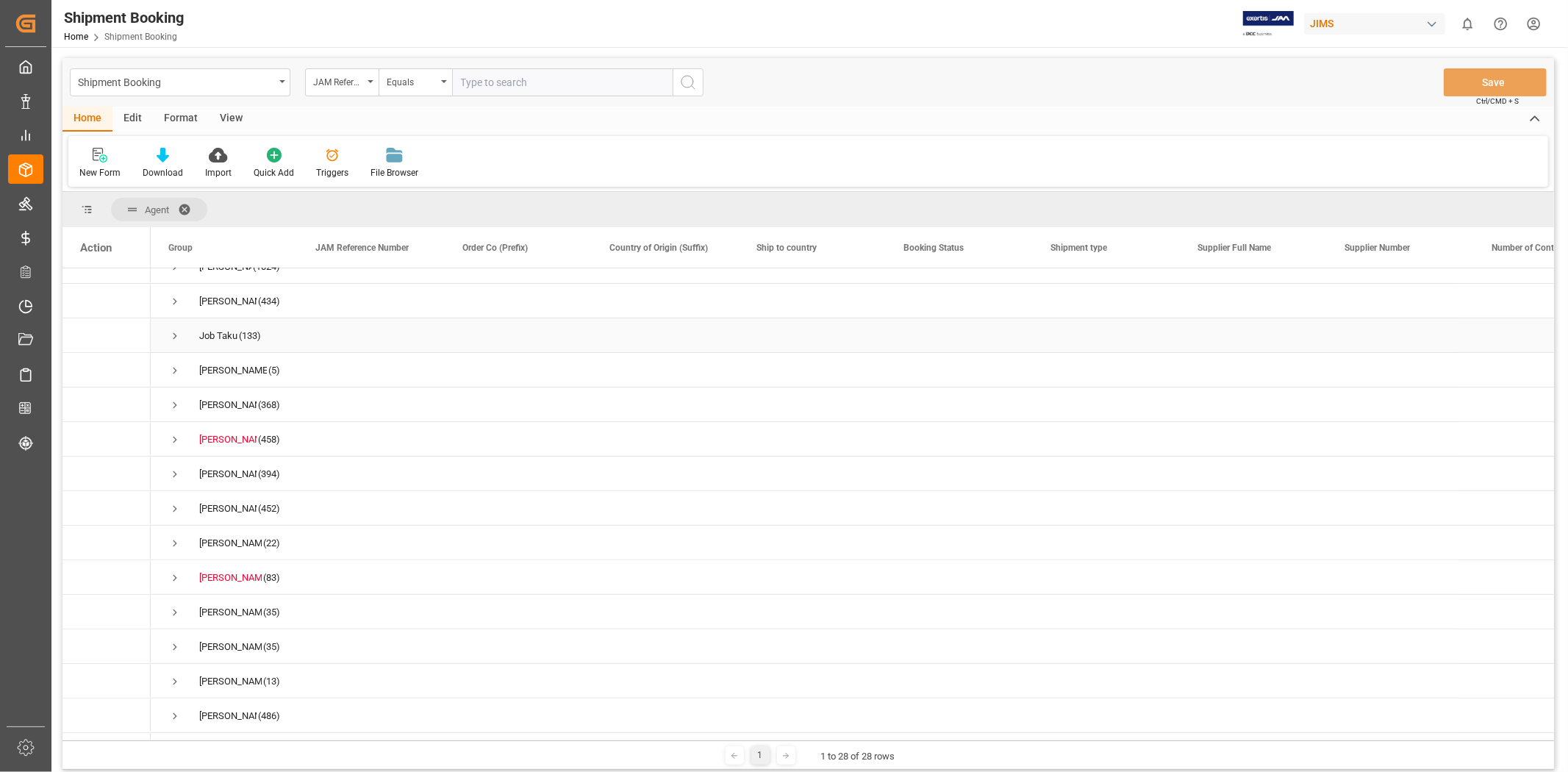
scroll to position [504, 0]
drag, startPoint x: 1554, startPoint y: 546, endPoint x: 1540, endPoint y: 302, distance: 244.4
click at [1540, 294] on main "Shipment Booking JAM Reference Number Equals Save Ctrl/CMD + S Home Edit Format…" at bounding box center [808, 417] width 1514 height 717
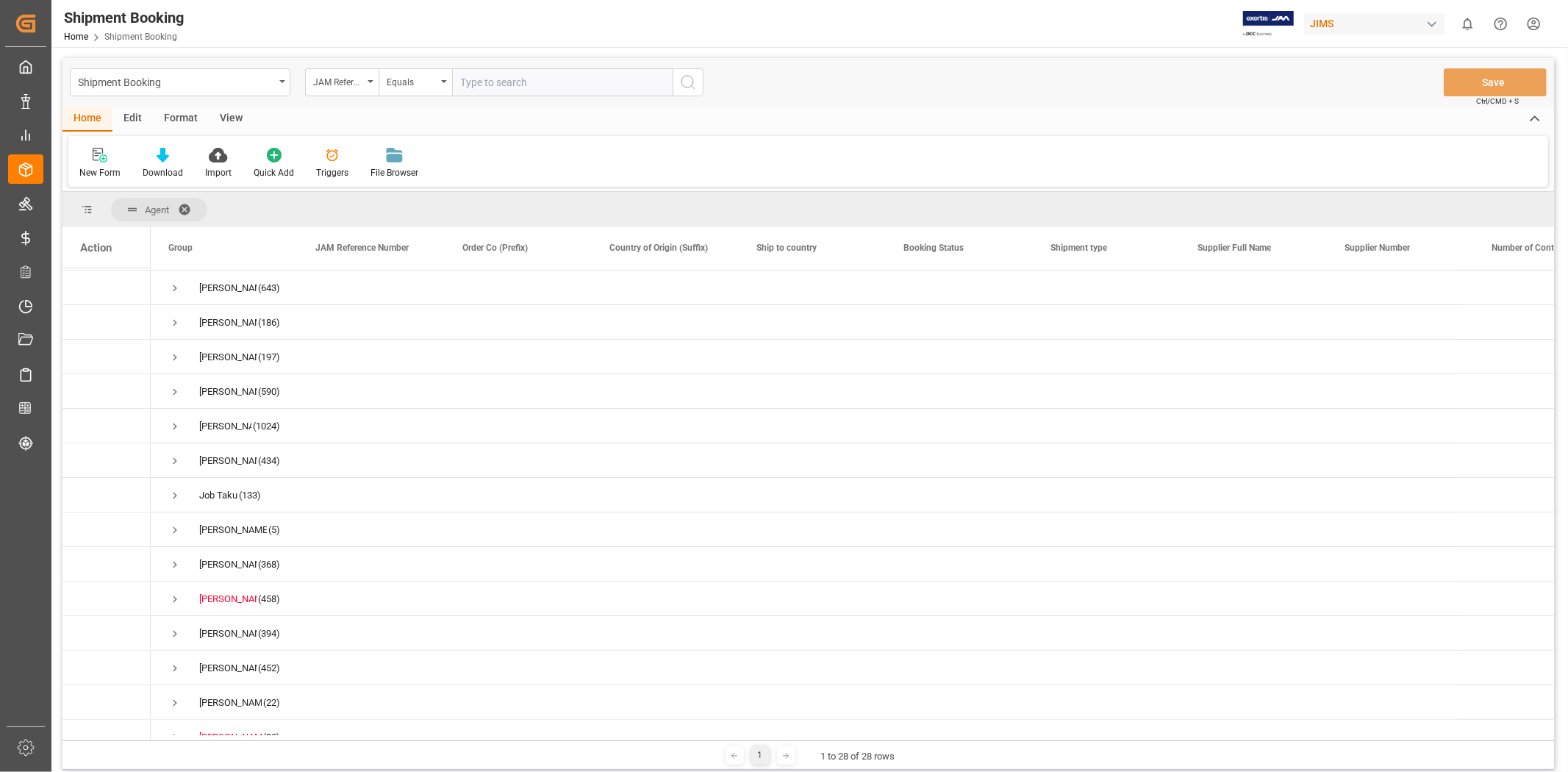
scroll to position [0, 0]
click at [170, 530] on span "Press SPACE to select this row." at bounding box center [174, 527] width 13 height 13
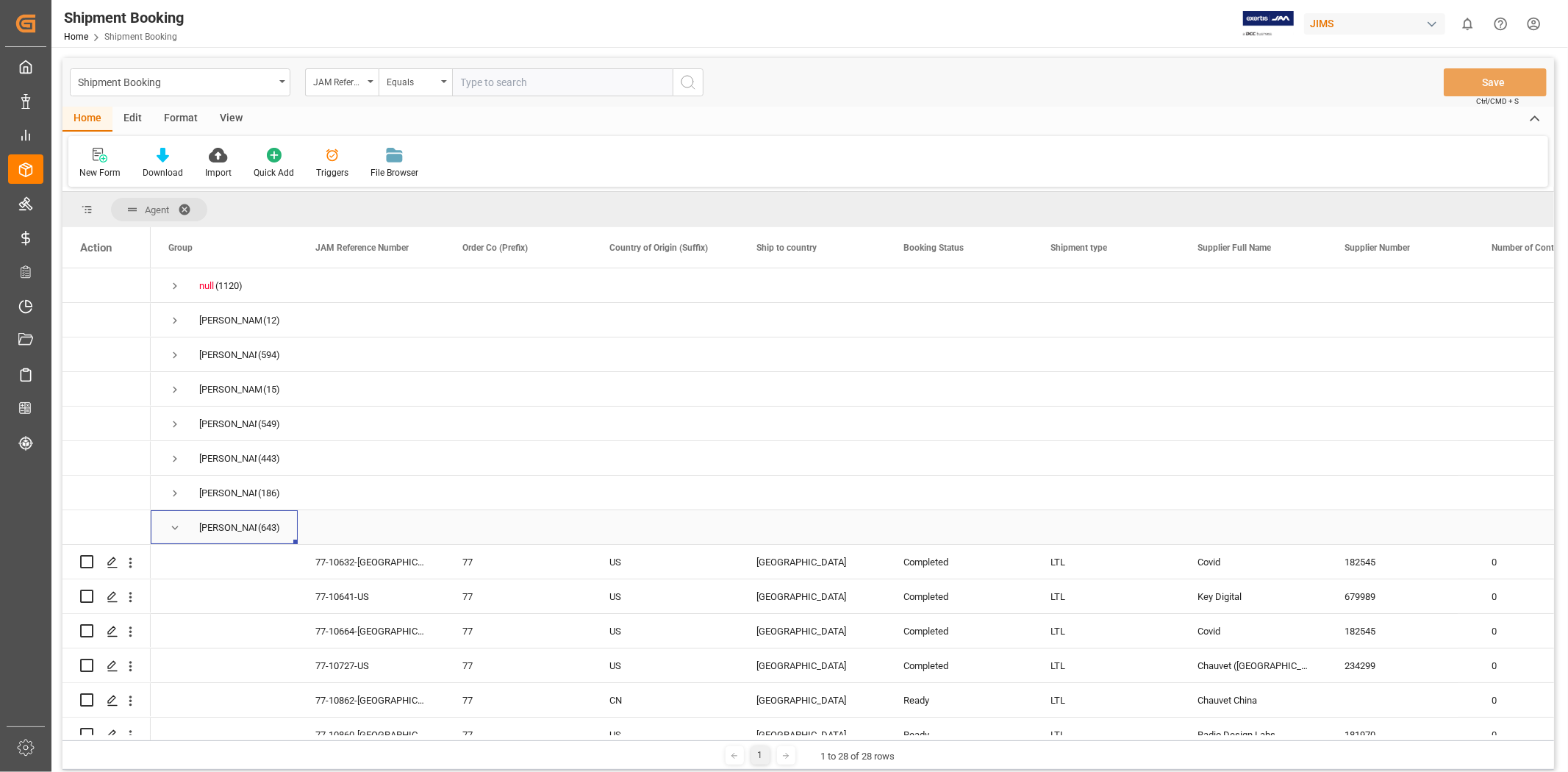
click at [169, 530] on span "Press SPACE to select this row." at bounding box center [174, 527] width 13 height 13
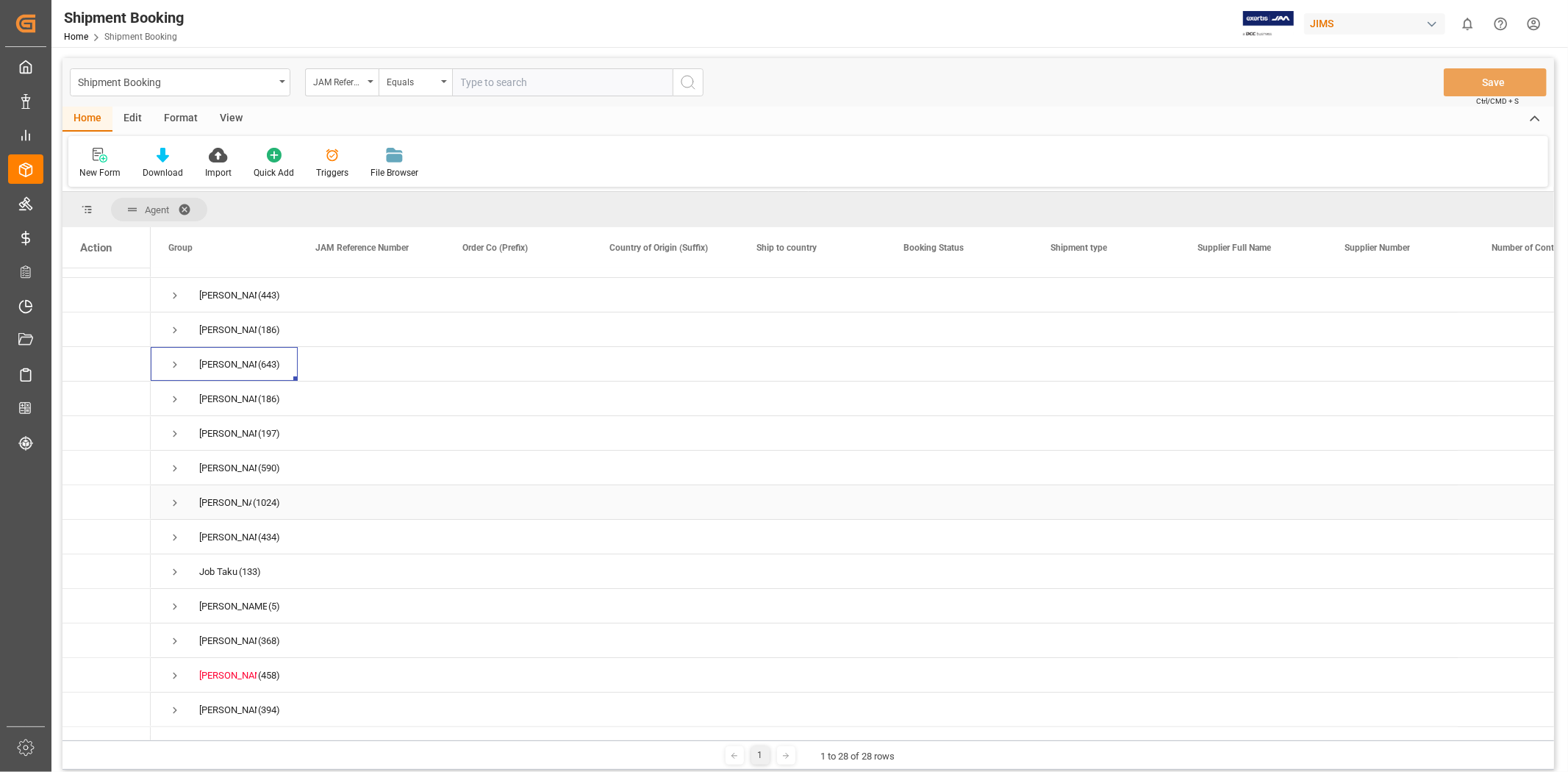
scroll to position [163, 0]
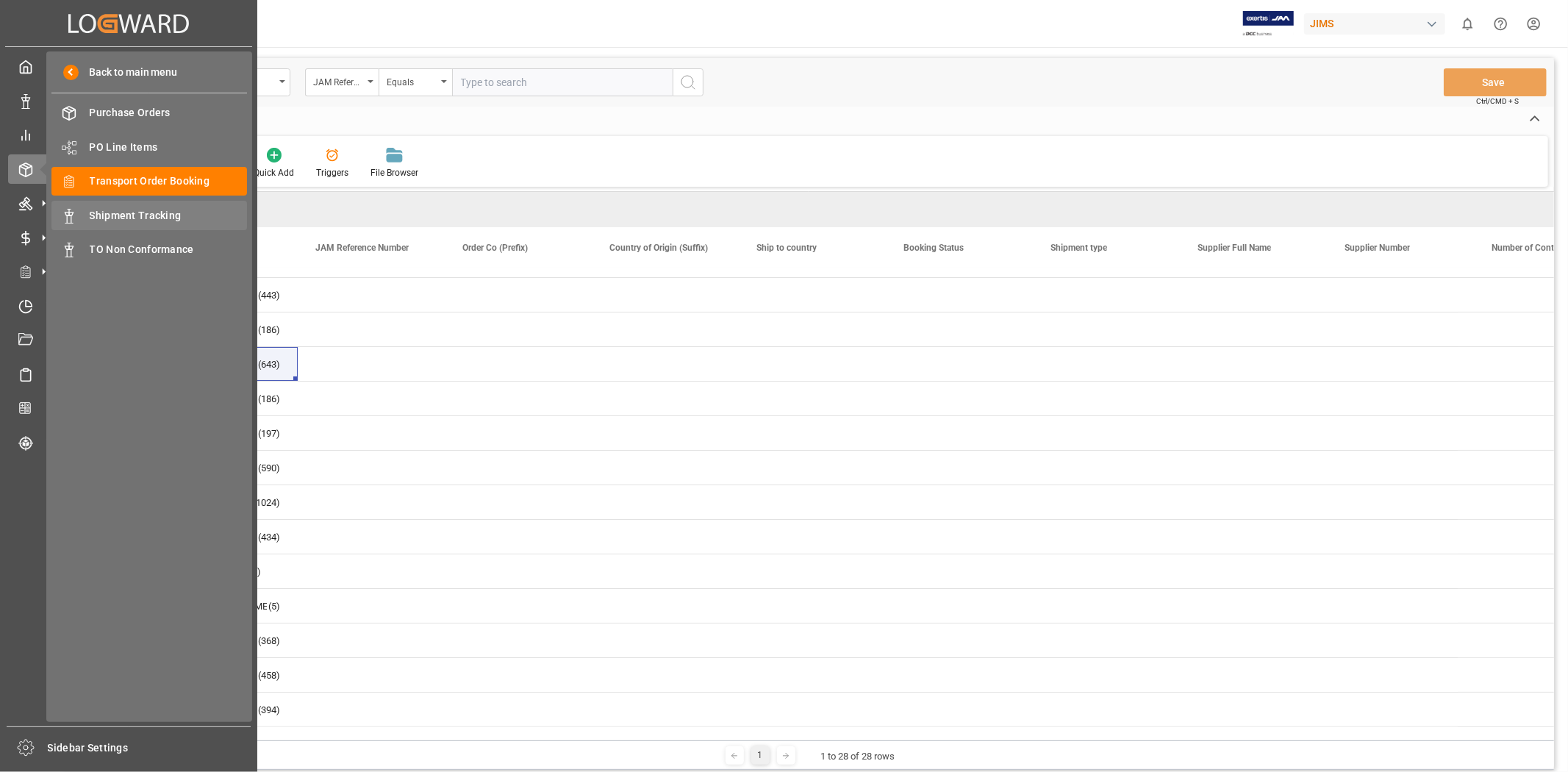
click at [165, 219] on span "Shipment Tracking" at bounding box center [169, 216] width 158 height 15
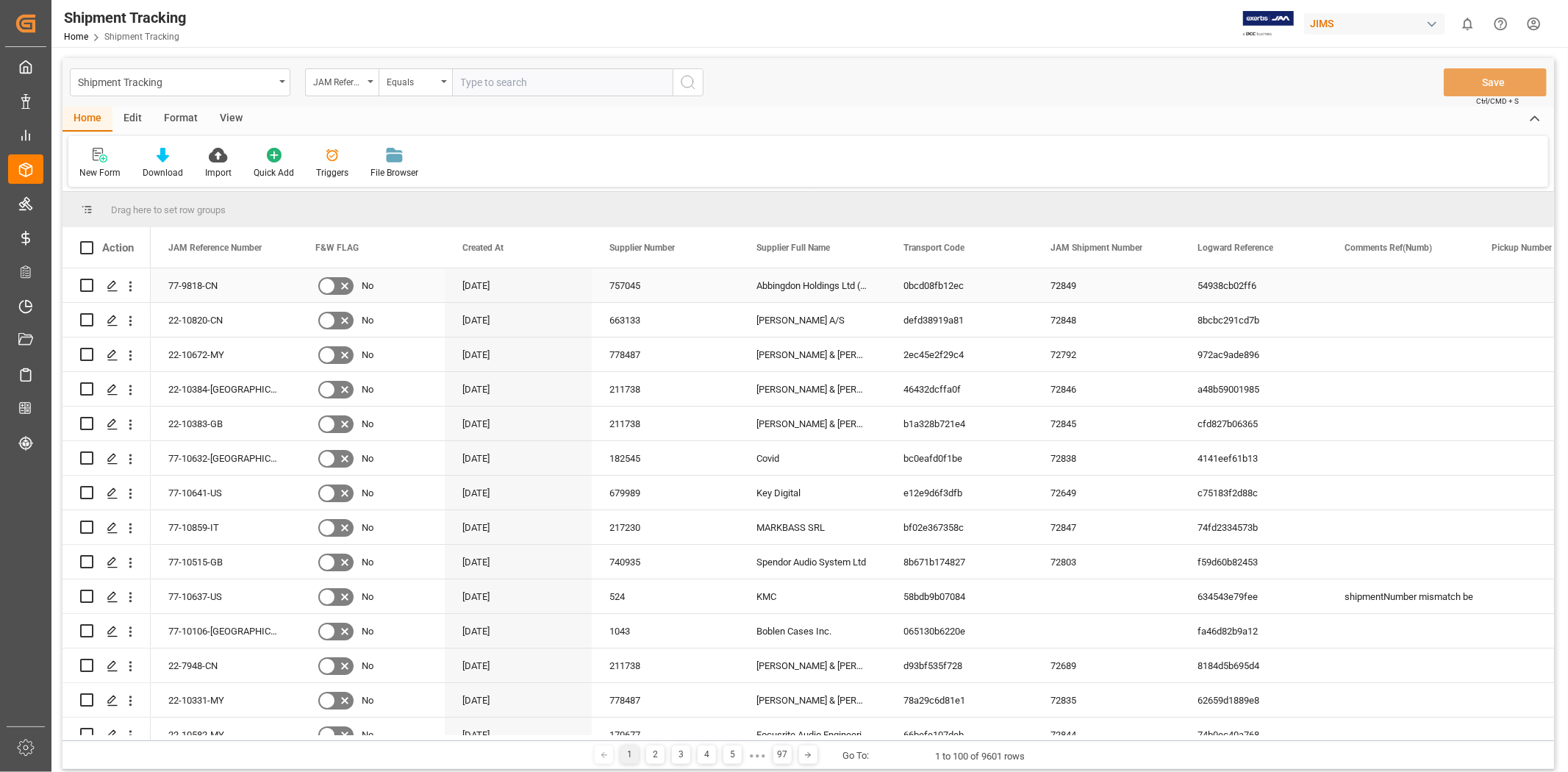
click at [1045, 289] on div "72849" at bounding box center [1107, 285] width 147 height 34
